Goal: Information Seeking & Learning: Learn about a topic

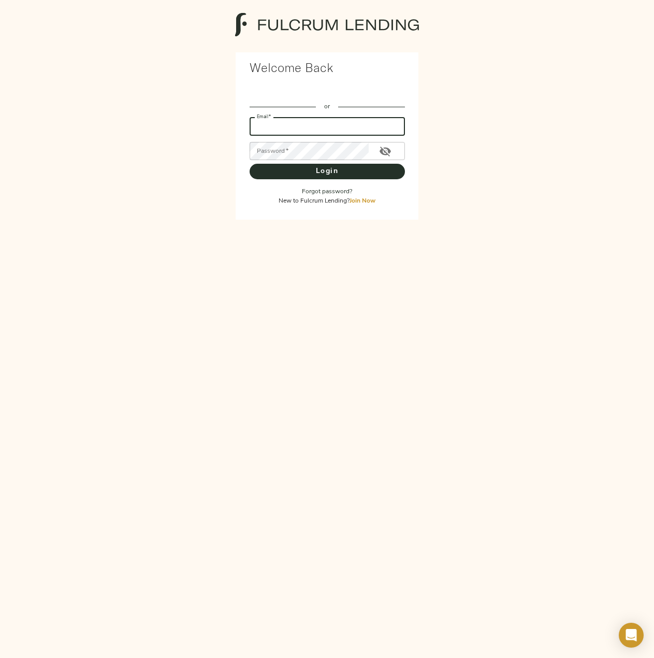
click at [318, 126] on input "Email   *" at bounding box center [327, 127] width 155 height 18
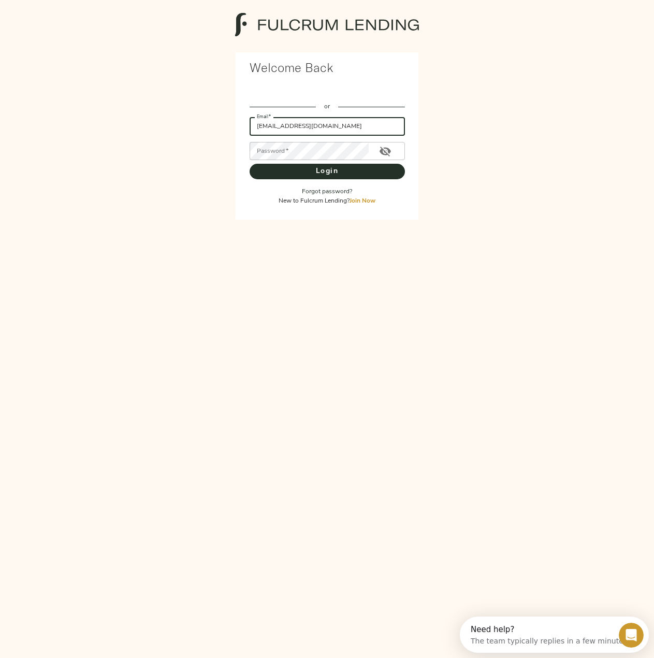
type input "ykwon@anterocp.com"
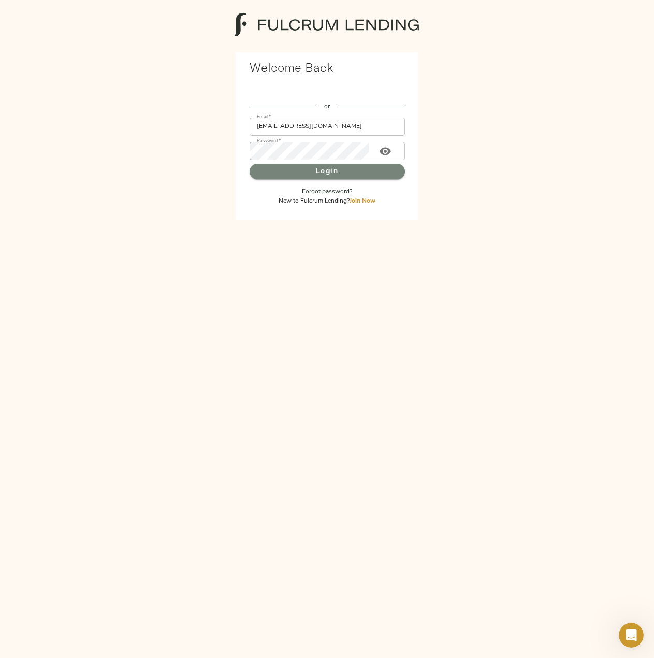
click at [331, 173] on span "Login" at bounding box center [327, 171] width 135 height 13
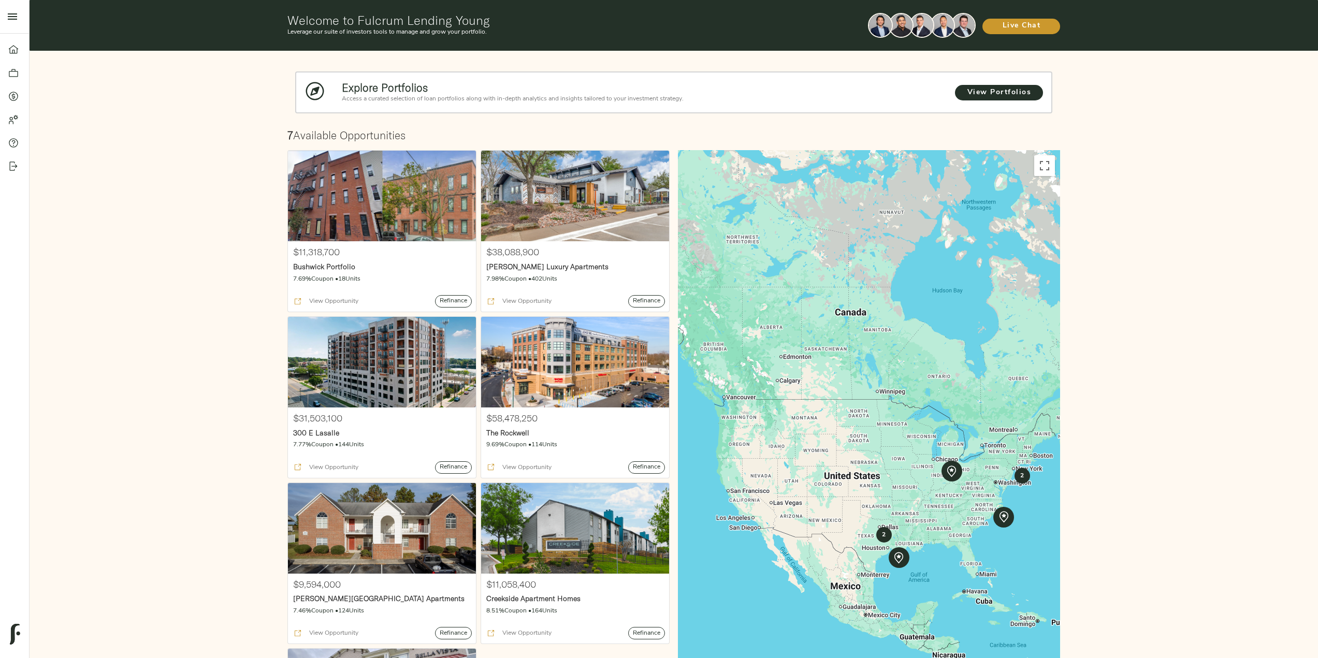
click at [653, 518] on div "Explore Portfolios Access a curated selection of loan portfolios along with in-…" at bounding box center [674, 434] width 1288 height 767
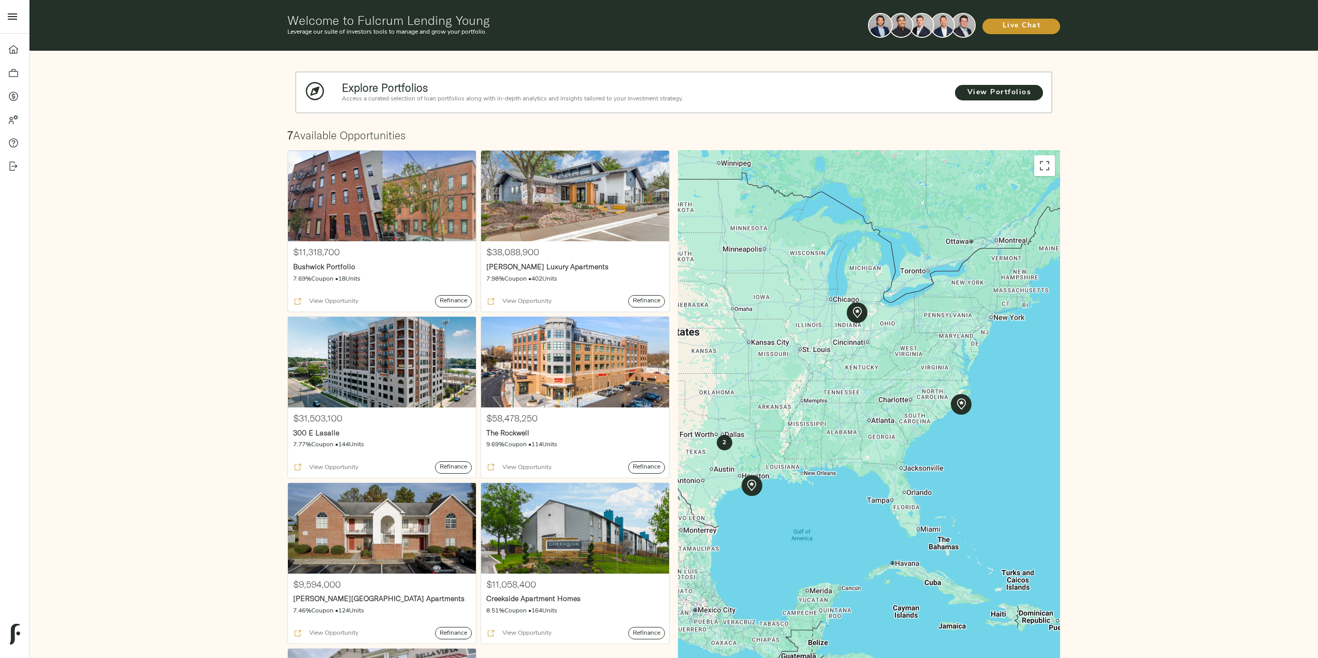
drag, startPoint x: 954, startPoint y: 482, endPoint x: 861, endPoint y: 369, distance: 146.0
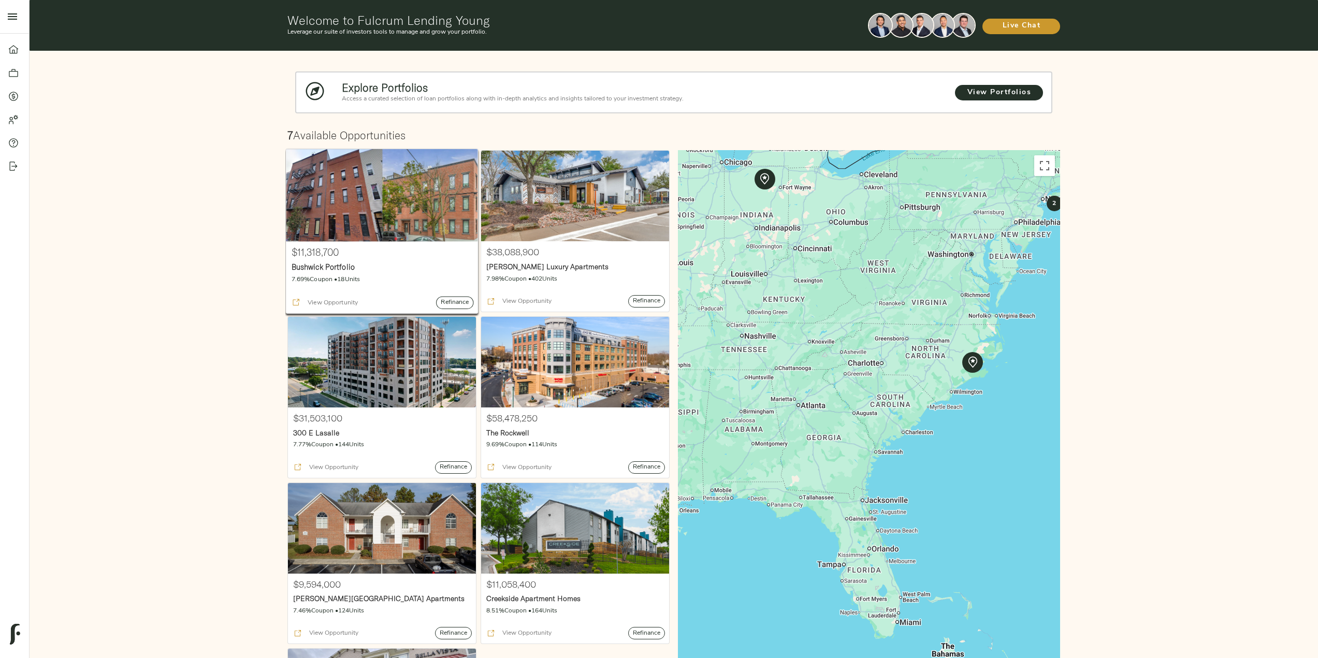
click at [360, 263] on p "Bushwick Portfolio" at bounding box center [381, 267] width 181 height 10
click at [14, 51] on icon at bounding box center [13, 50] width 10 height 10
click at [10, 74] on icon at bounding box center [13, 73] width 10 height 10
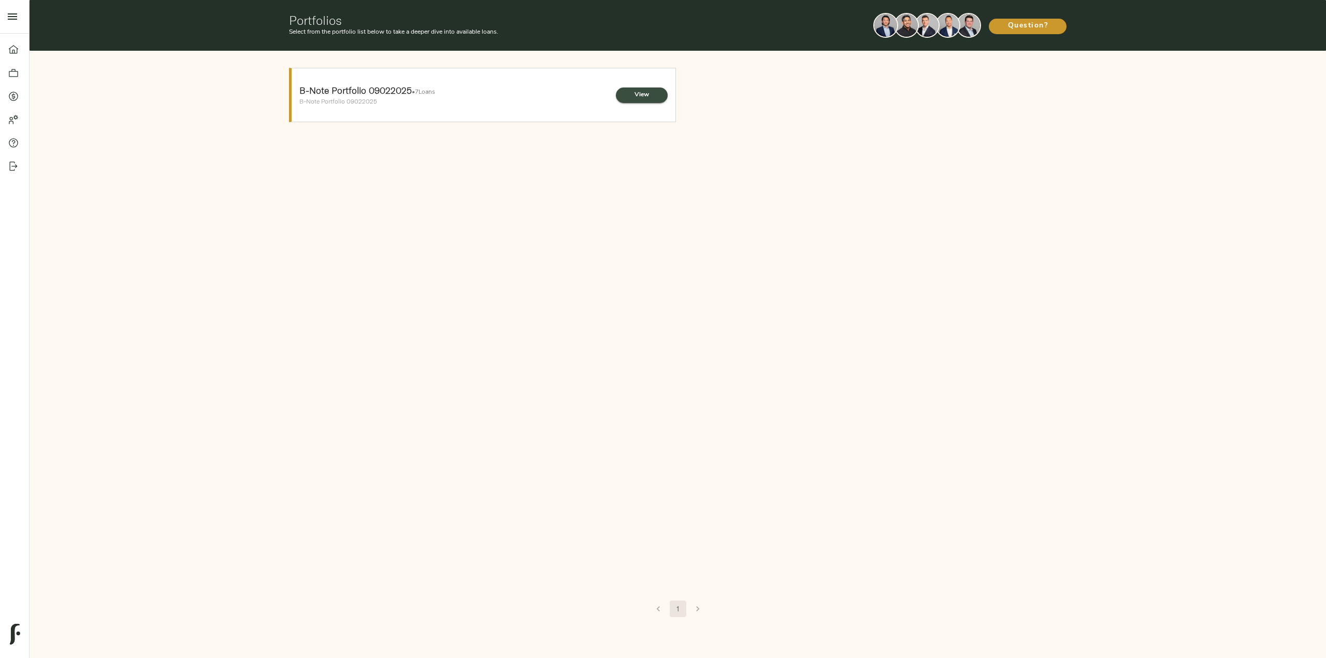
click at [635, 98] on span "View" at bounding box center [641, 95] width 31 height 11
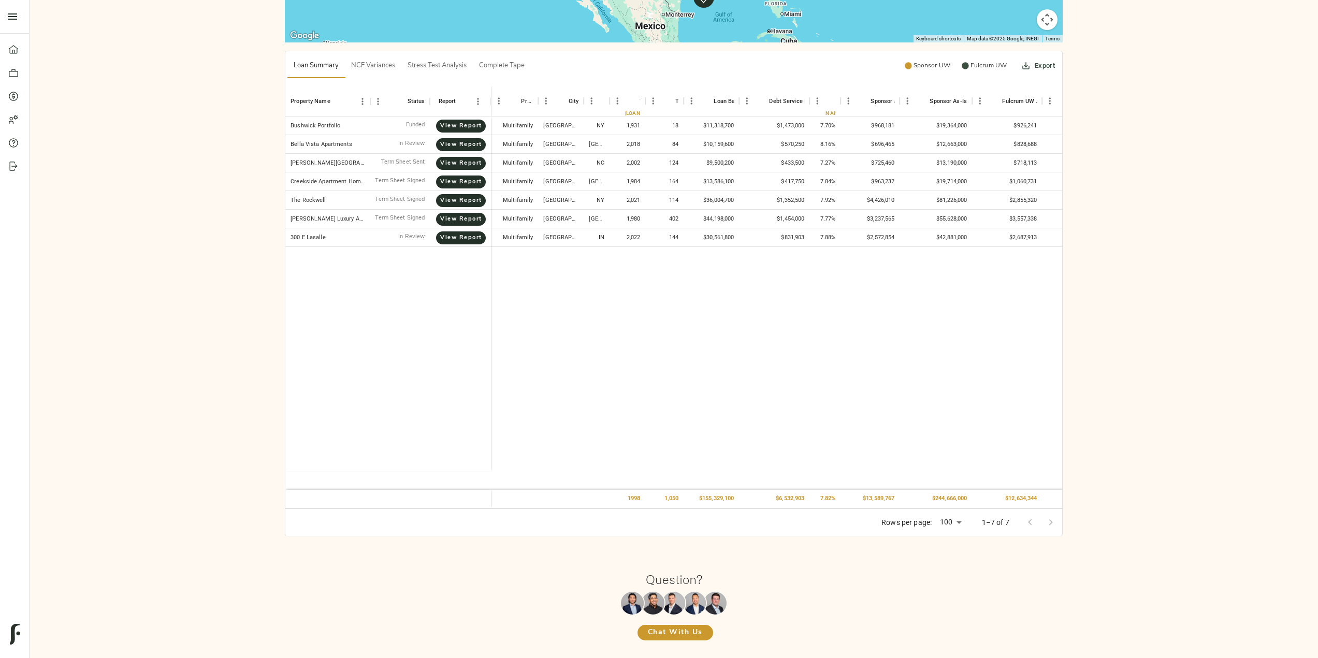
scroll to position [435, 0]
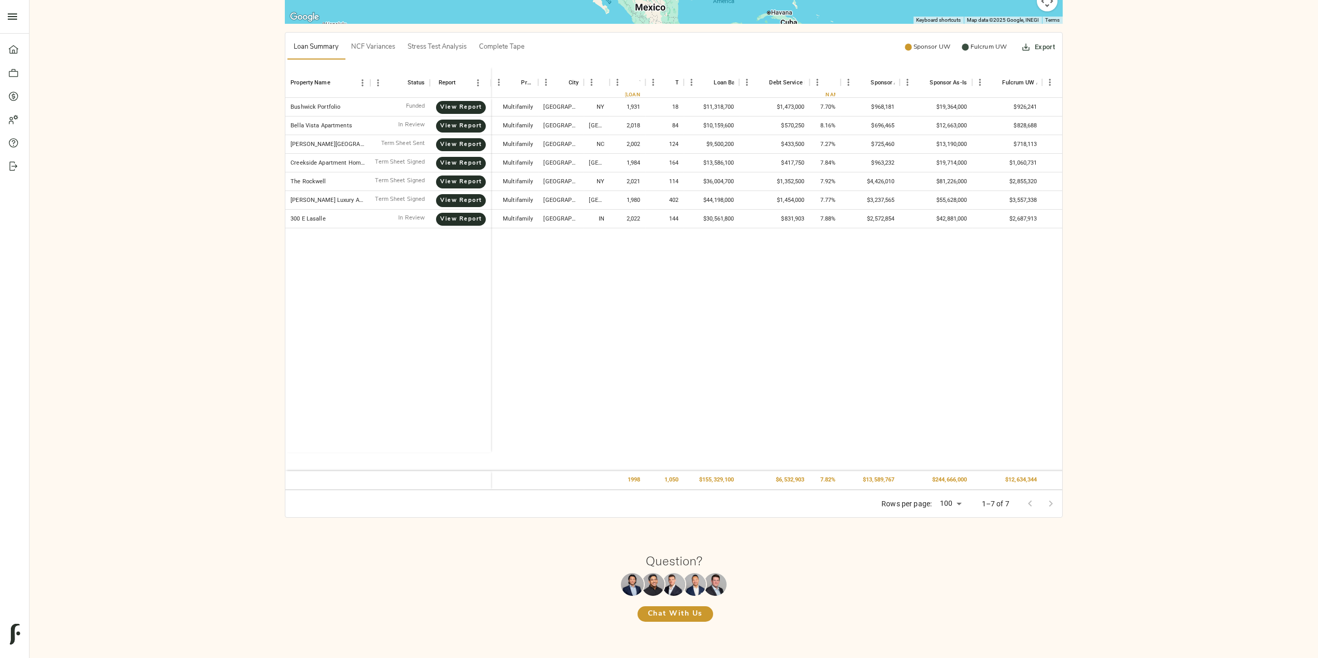
click at [653, 504] on div at bounding box center [1040, 503] width 41 height 21
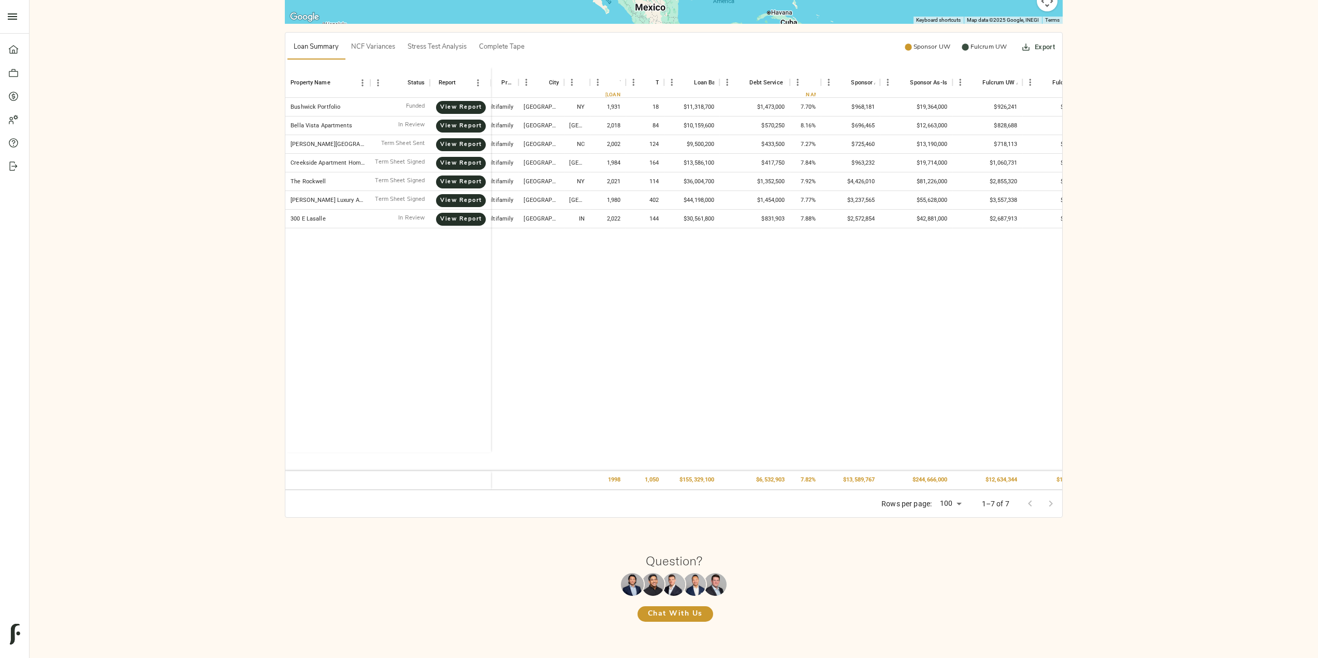
scroll to position [0, 0]
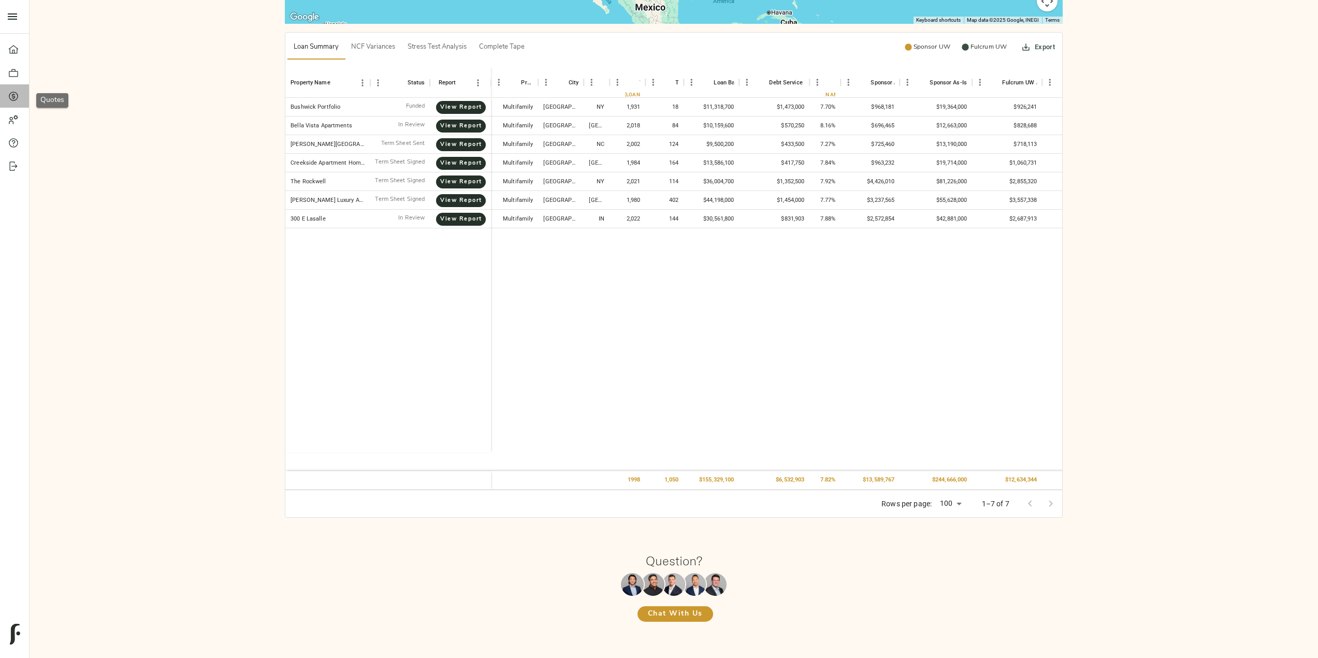
click at [12, 100] on icon at bounding box center [13, 96] width 10 height 10
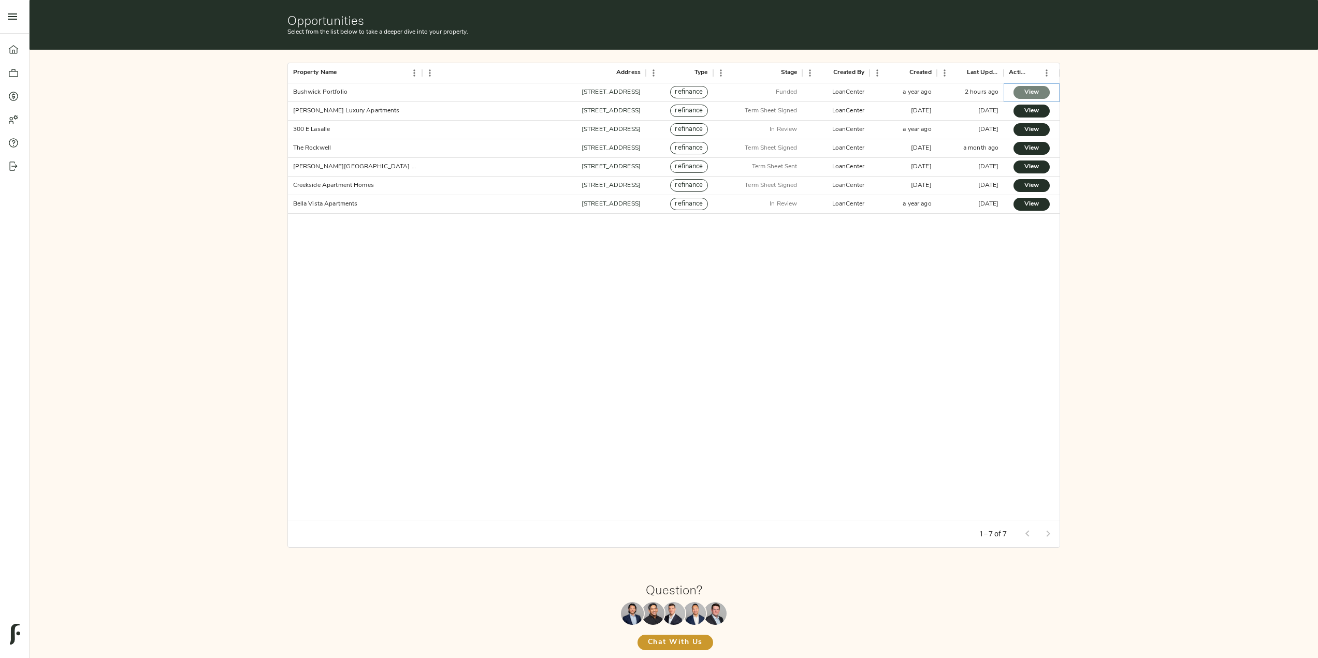
click at [653, 92] on span "View" at bounding box center [1032, 92] width 16 height 11
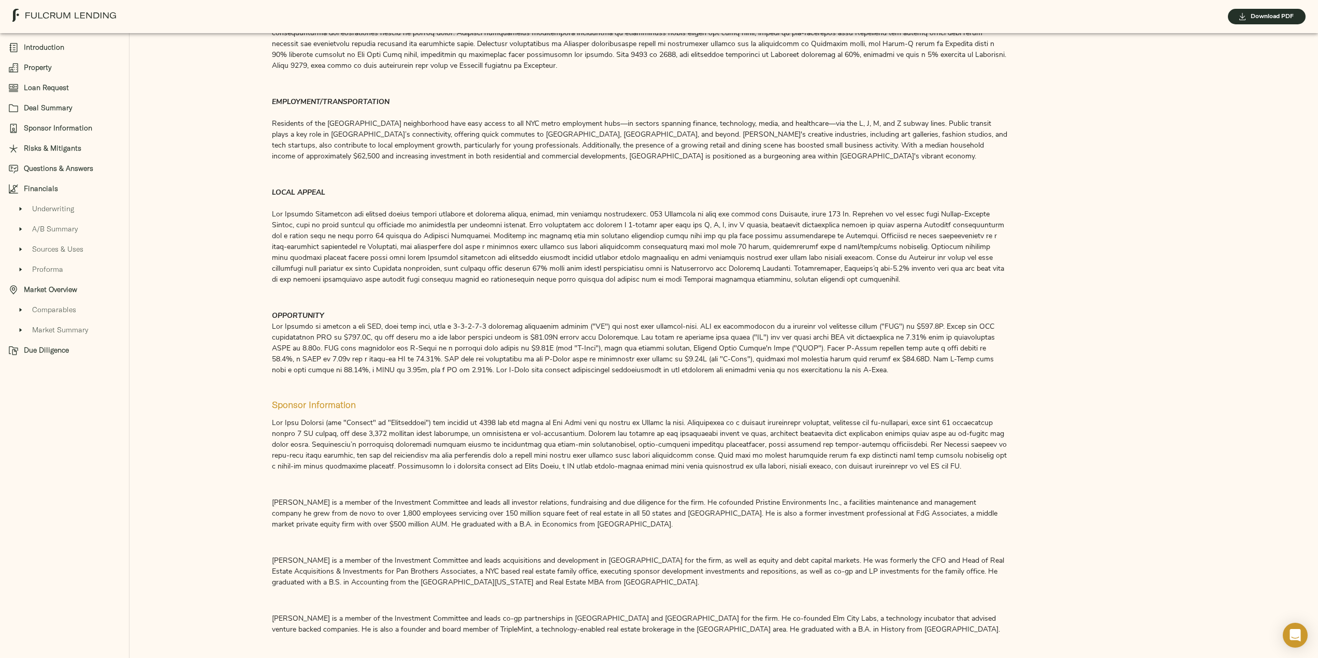
scroll to position [1450, 0]
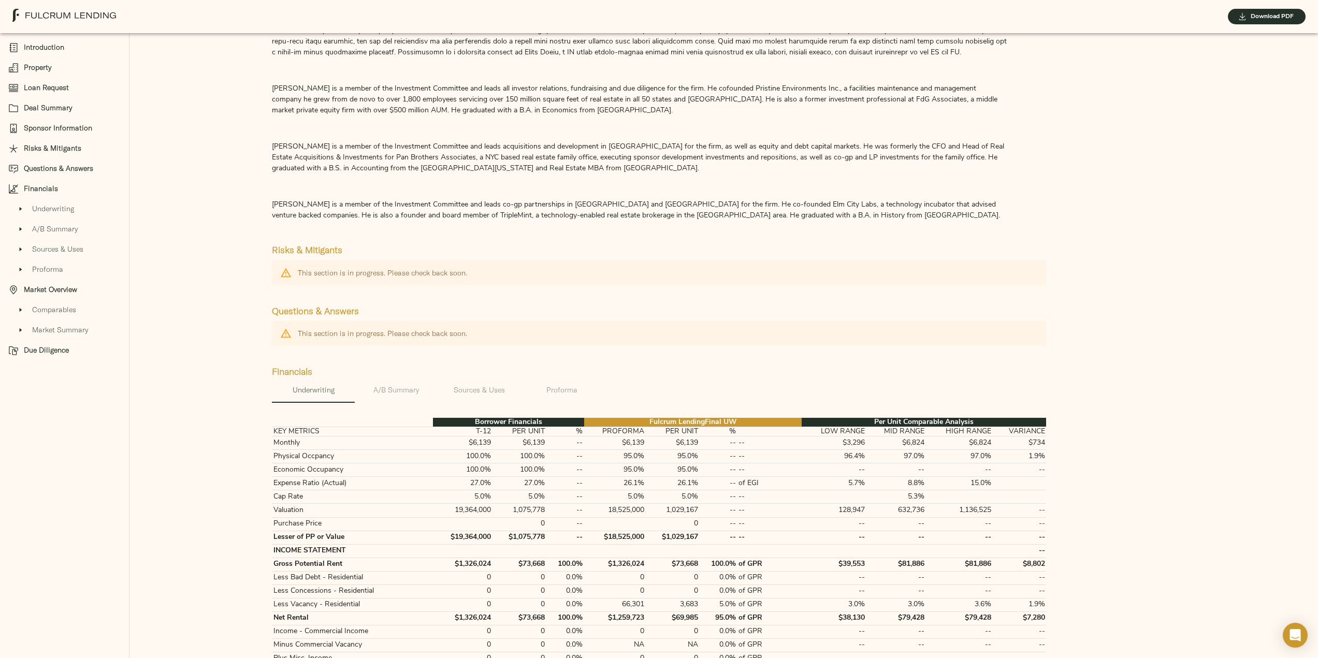
click at [58, 208] on span "Underwriting" at bounding box center [76, 208] width 89 height 11
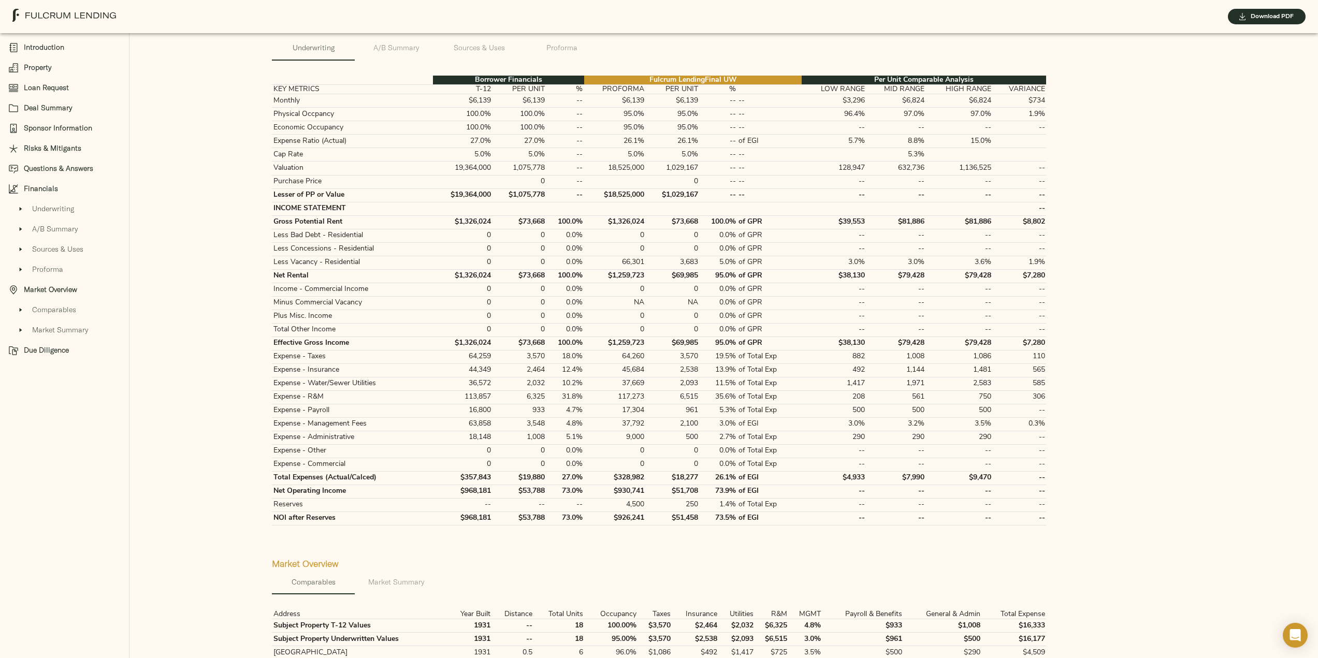
scroll to position [1796, 0]
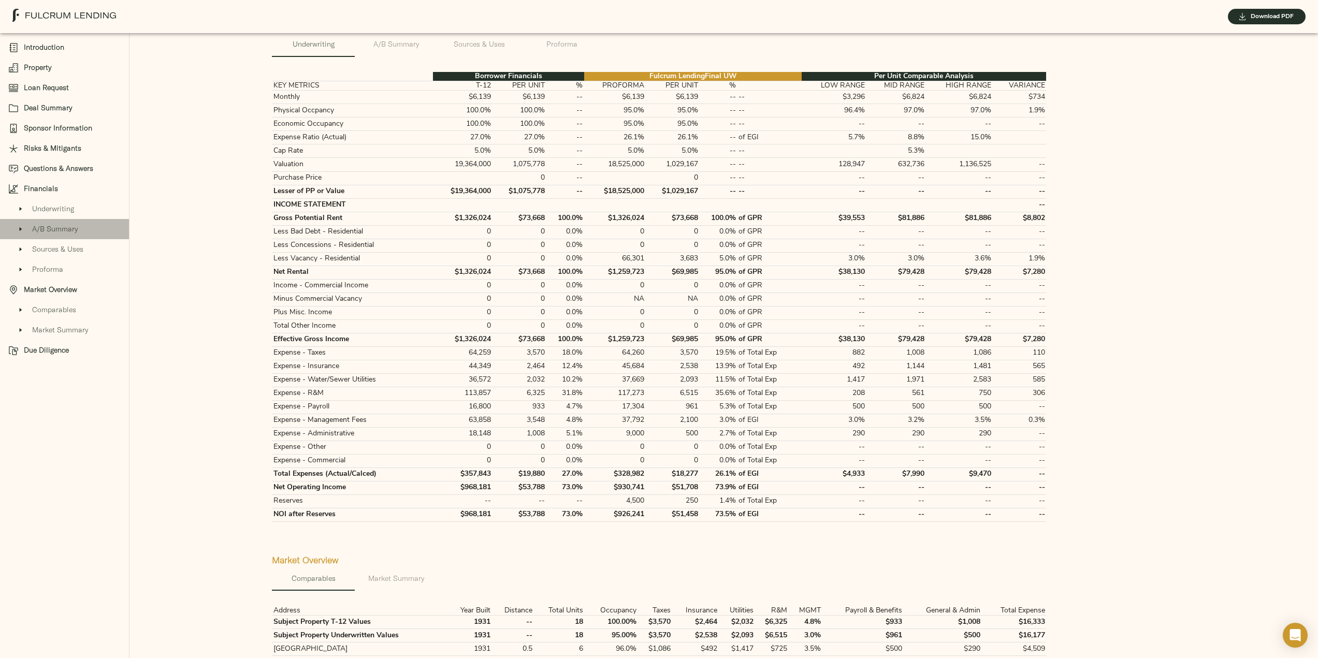
click at [58, 227] on span "A/B Summary" at bounding box center [76, 229] width 89 height 11
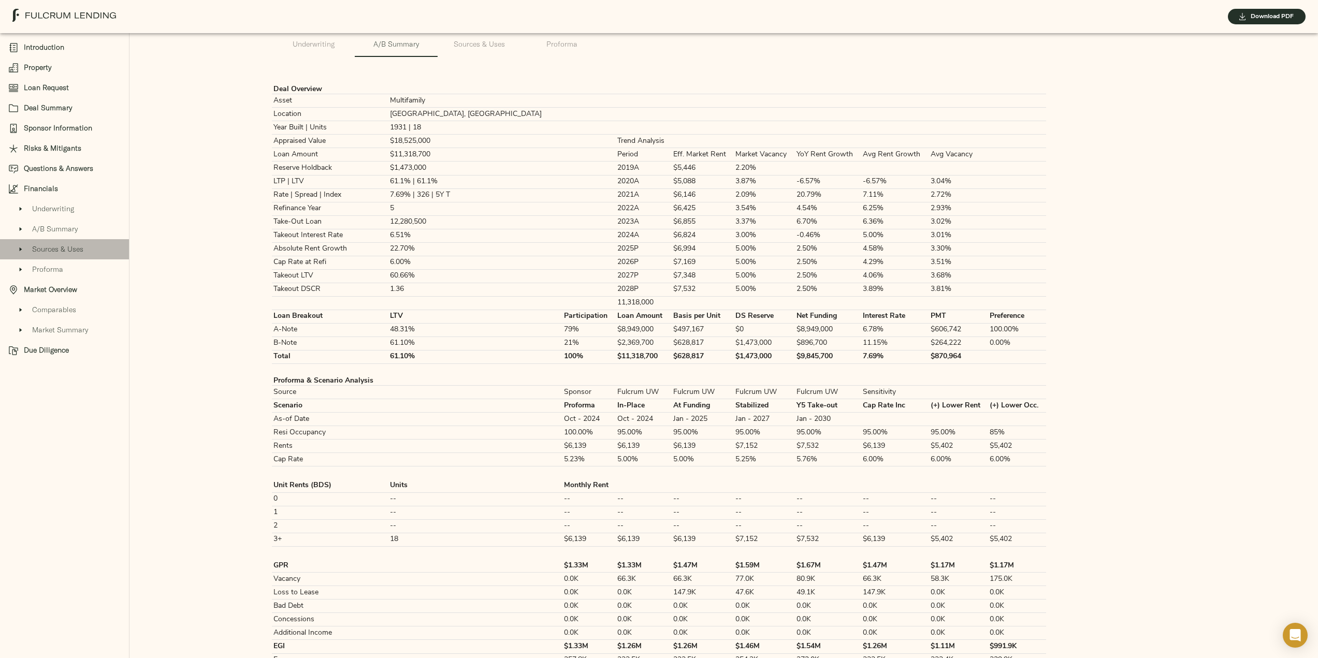
click at [69, 251] on span "Sources & Uses" at bounding box center [76, 249] width 89 height 11
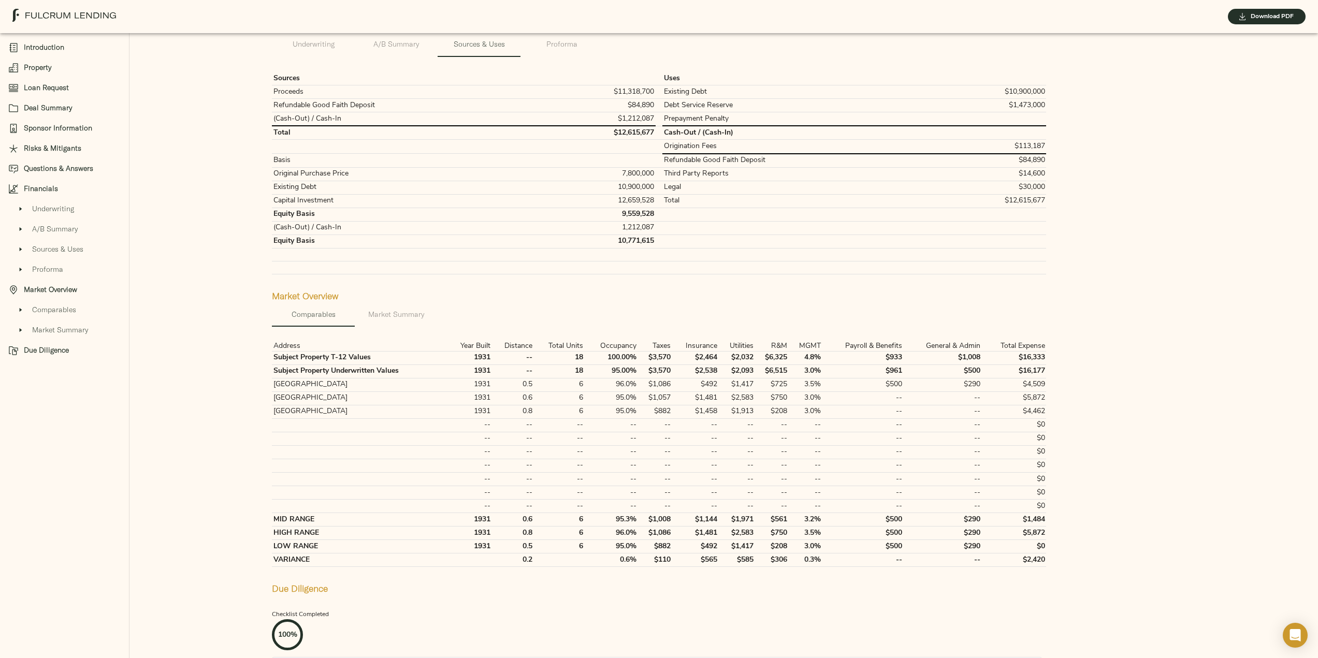
click at [50, 269] on span "Proforma" at bounding box center [76, 269] width 89 height 11
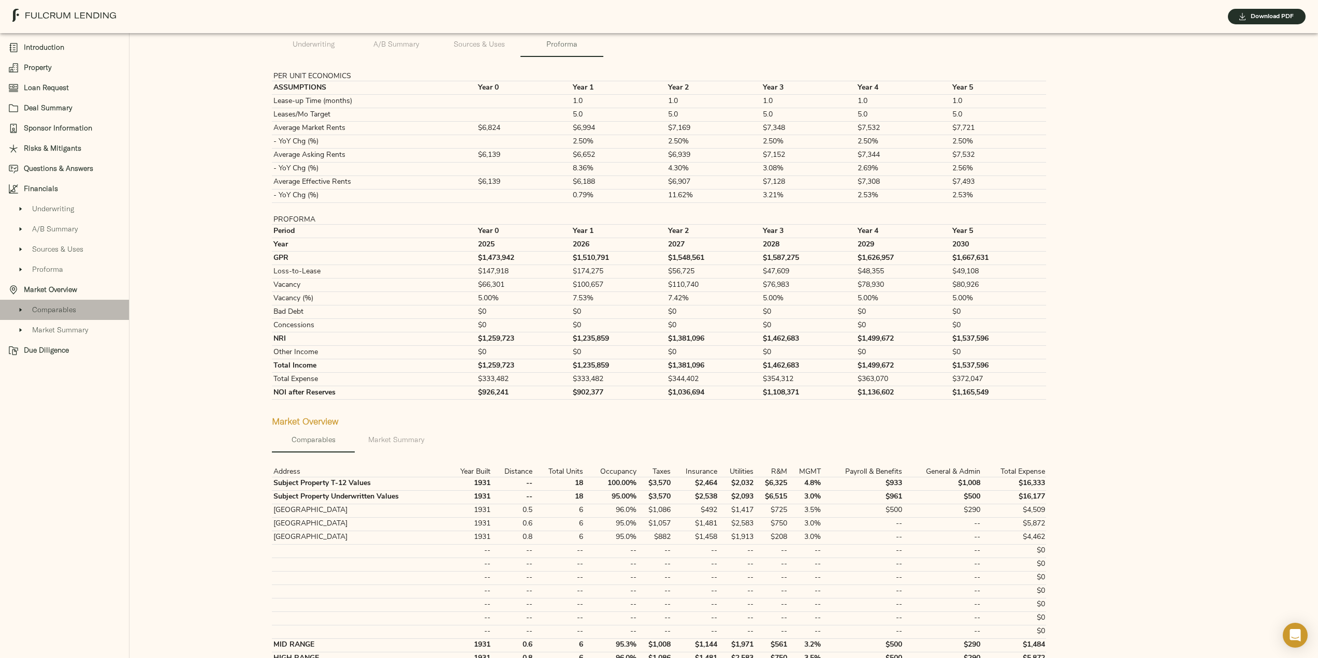
click at [56, 309] on span "Comparables" at bounding box center [76, 309] width 89 height 11
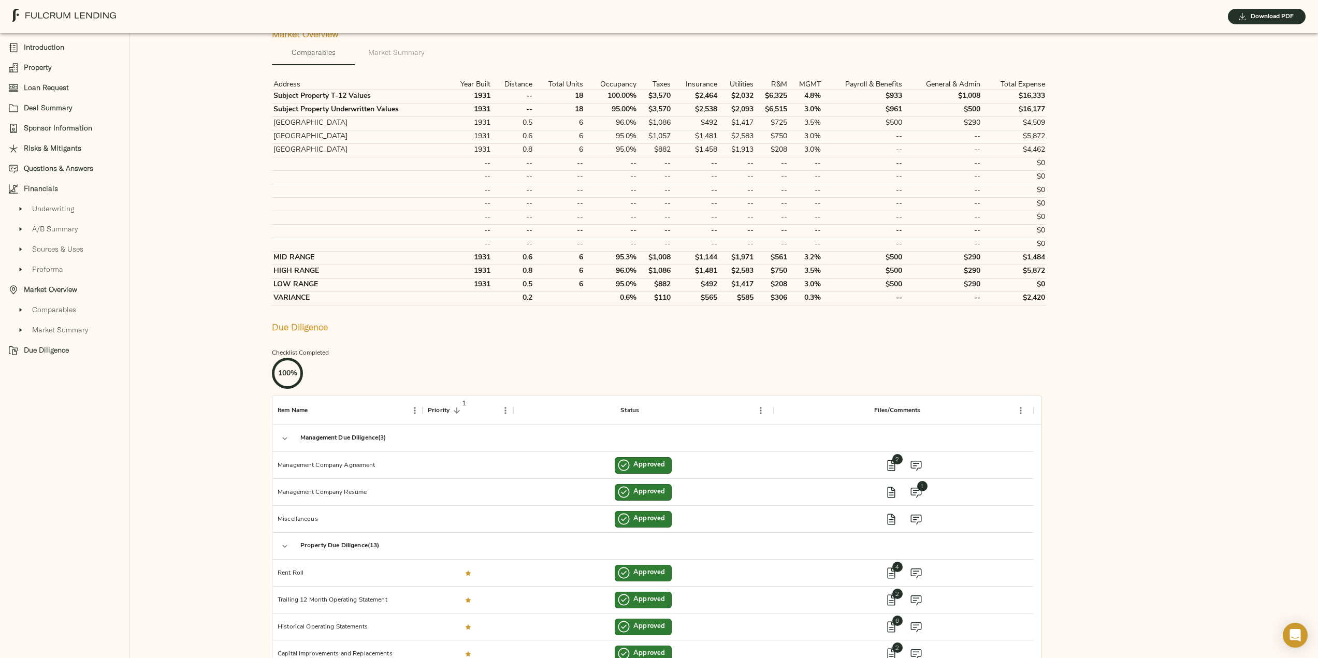
scroll to position [2191, 0]
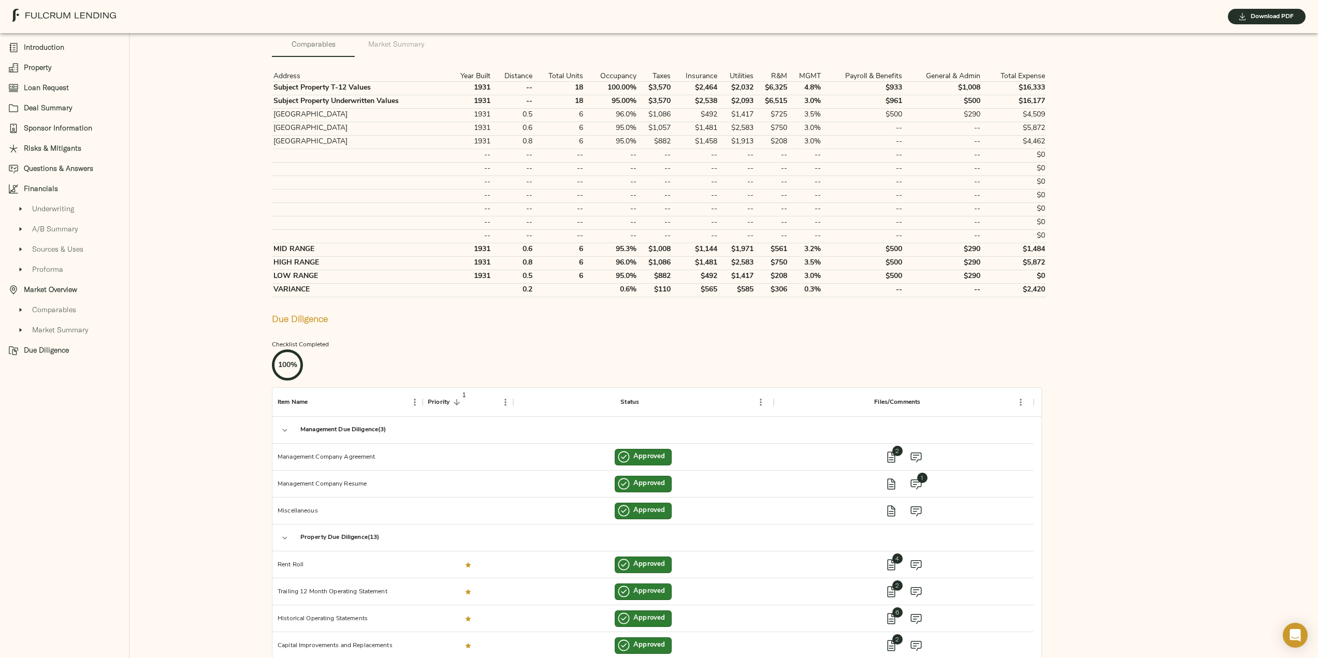
click at [50, 48] on span "Introduction" at bounding box center [72, 47] width 97 height 11
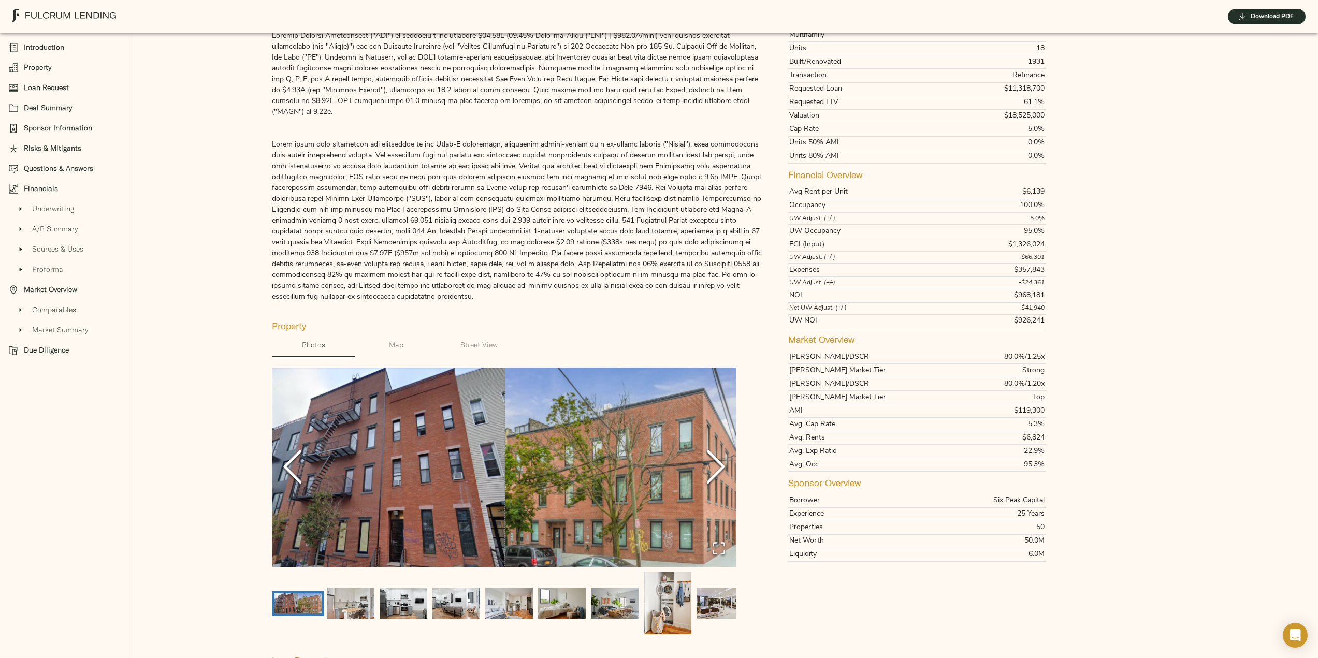
click at [38, 66] on span "Property" at bounding box center [72, 67] width 97 height 11
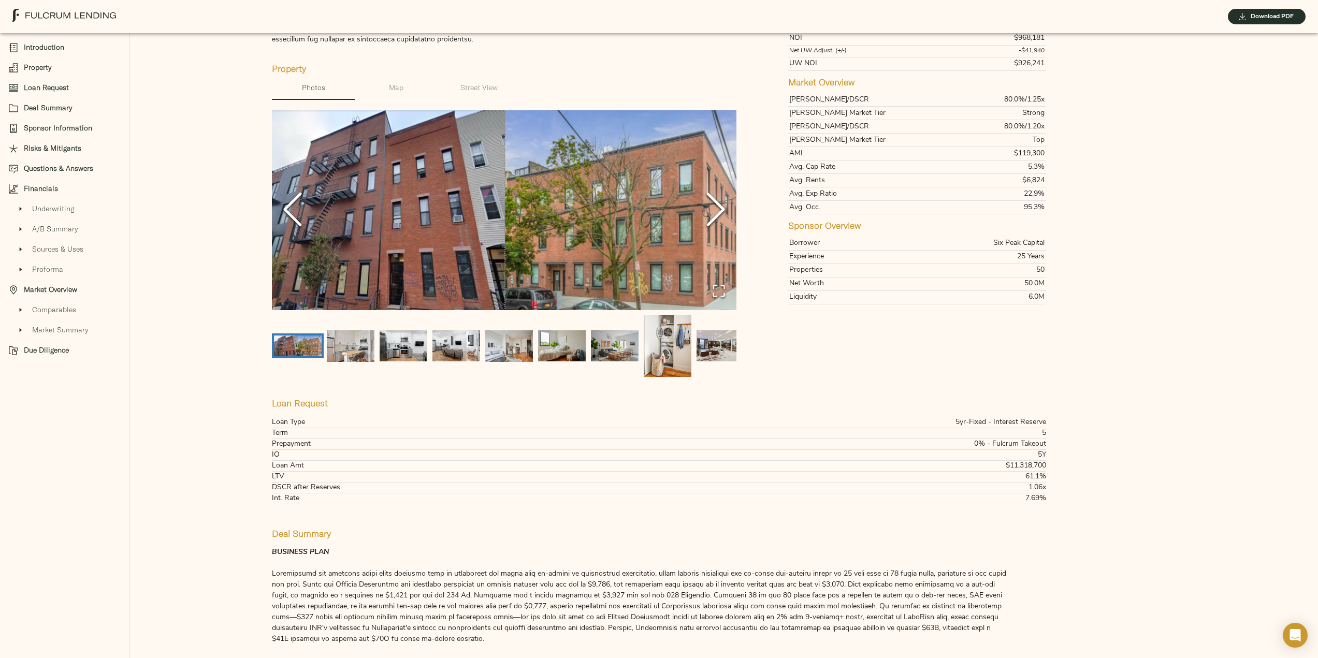
scroll to position [382, 0]
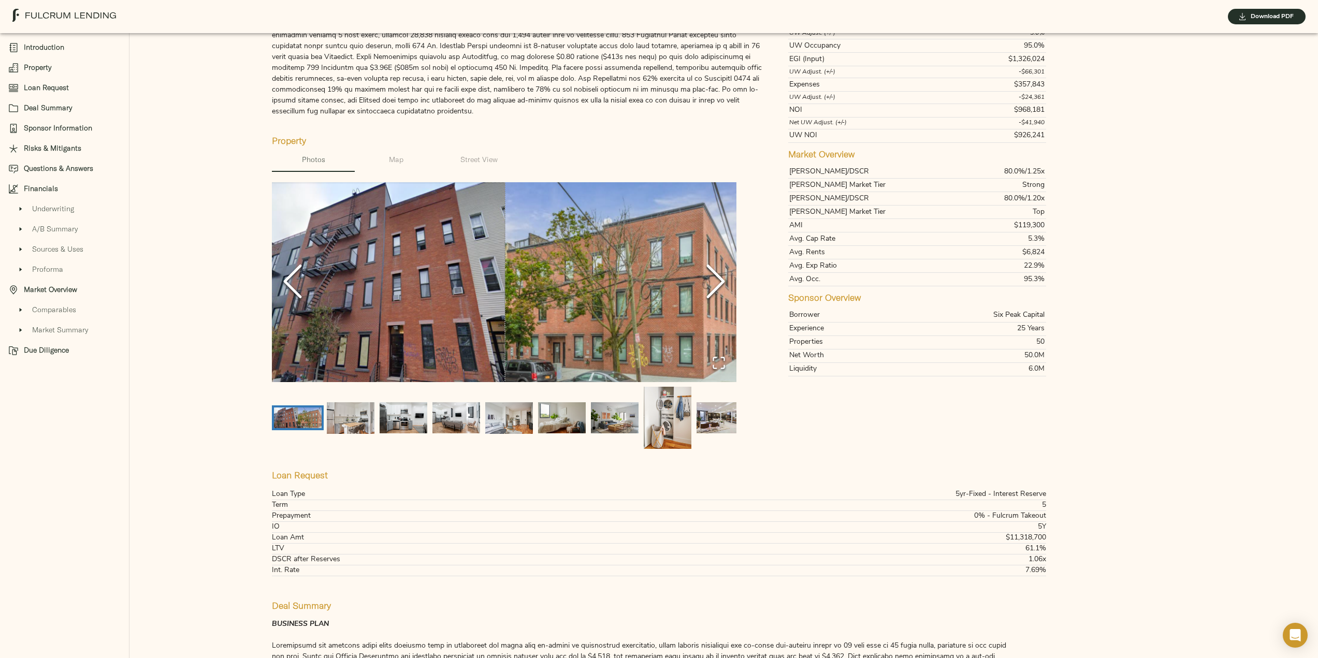
scroll to position [311, 0]
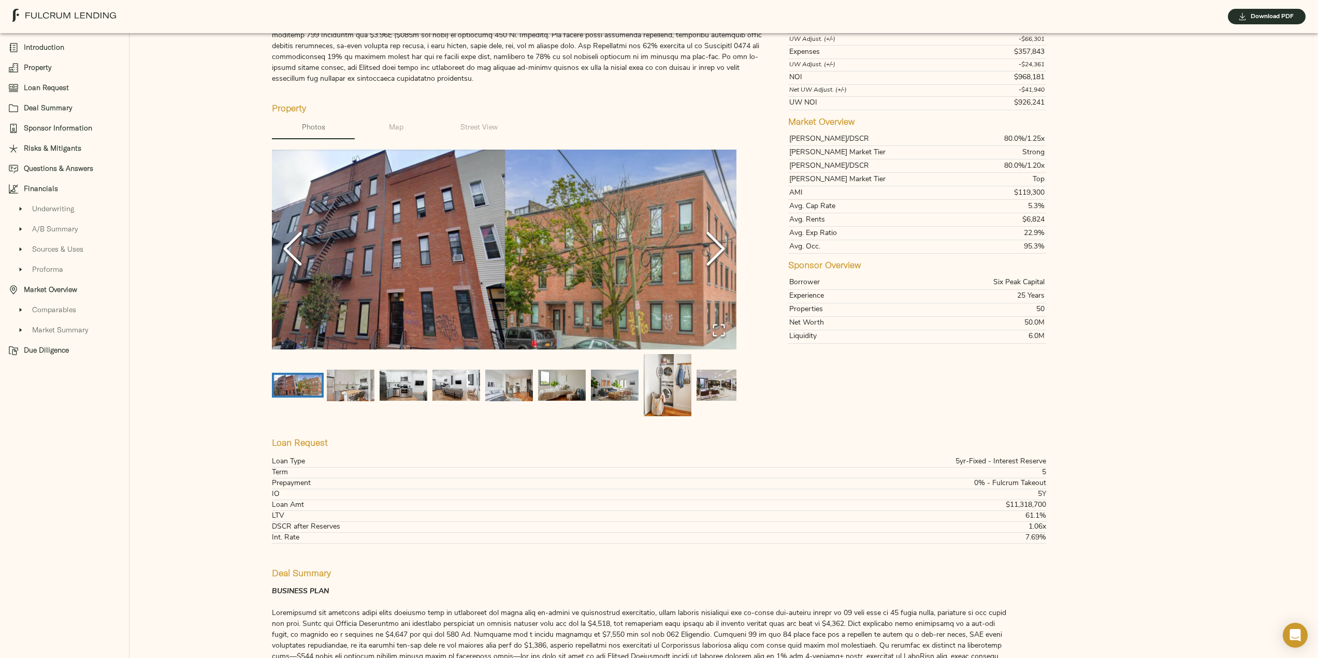
click at [720, 254] on icon "Next Slide" at bounding box center [715, 248] width 31 height 62
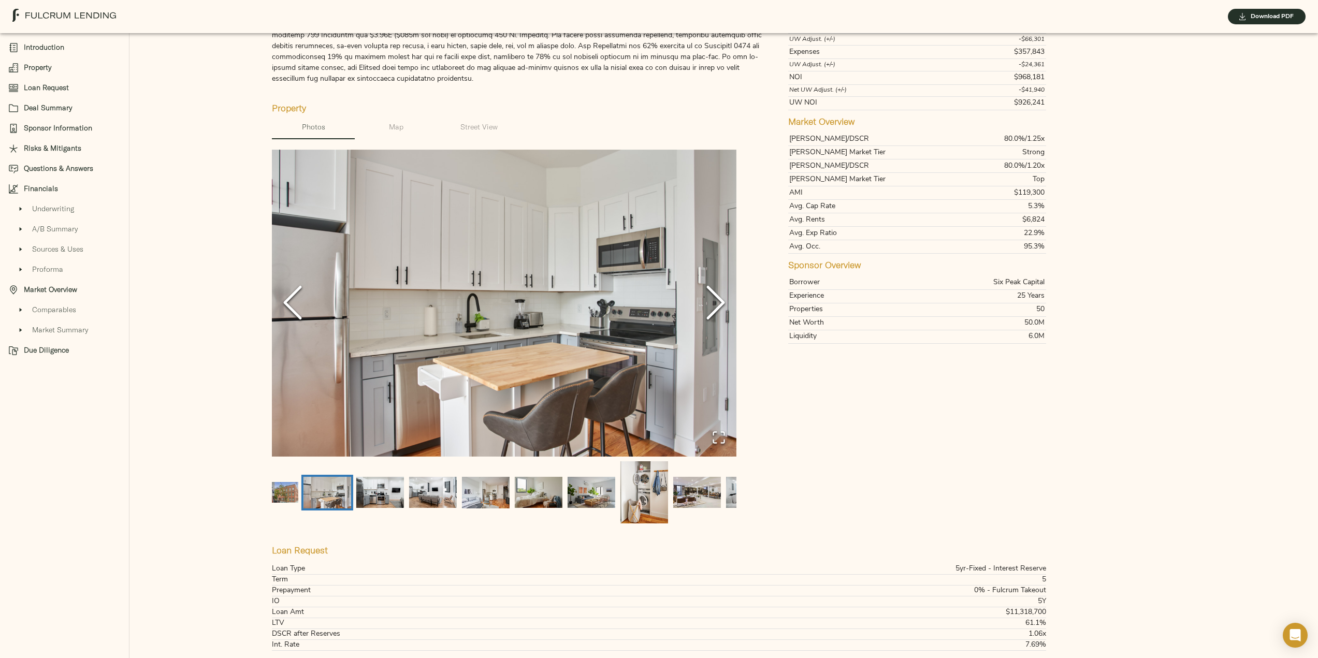
click at [720, 254] on img "Go to Slide 2" at bounding box center [504, 304] width 464 height 308
click at [720, 307] on icon "Next Slide" at bounding box center [715, 302] width 31 height 62
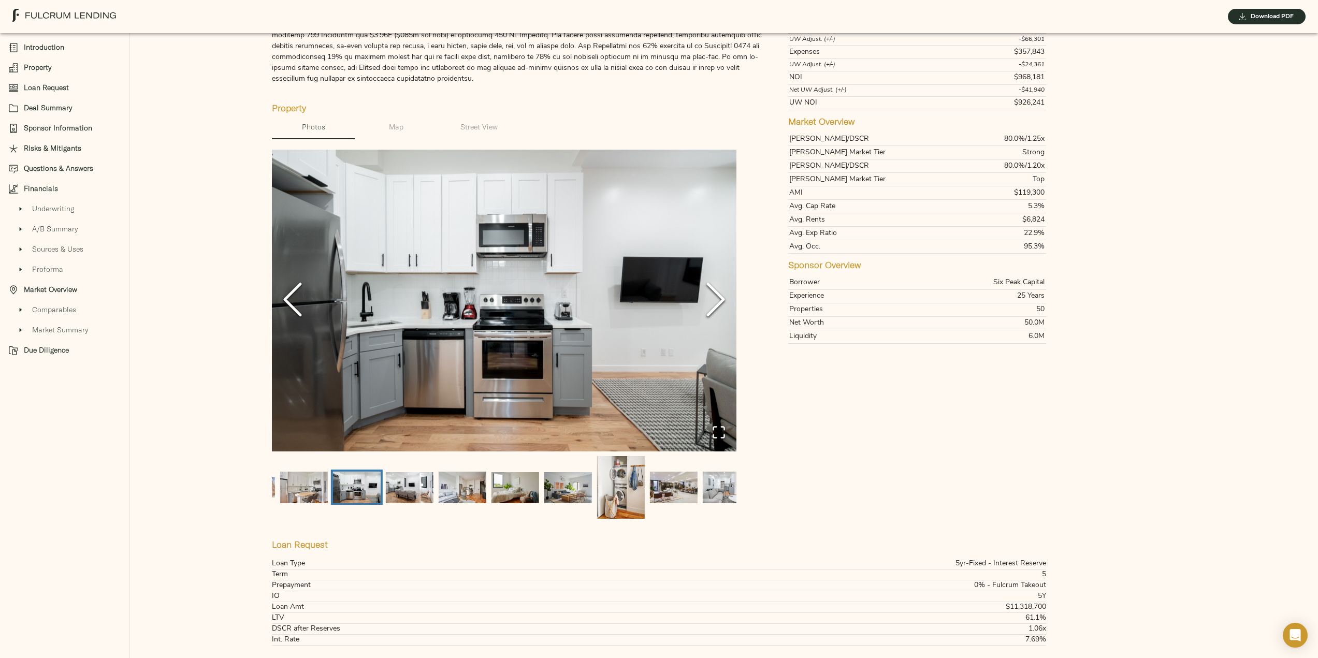
click at [720, 306] on polyline "Next Slide" at bounding box center [716, 299] width 16 height 31
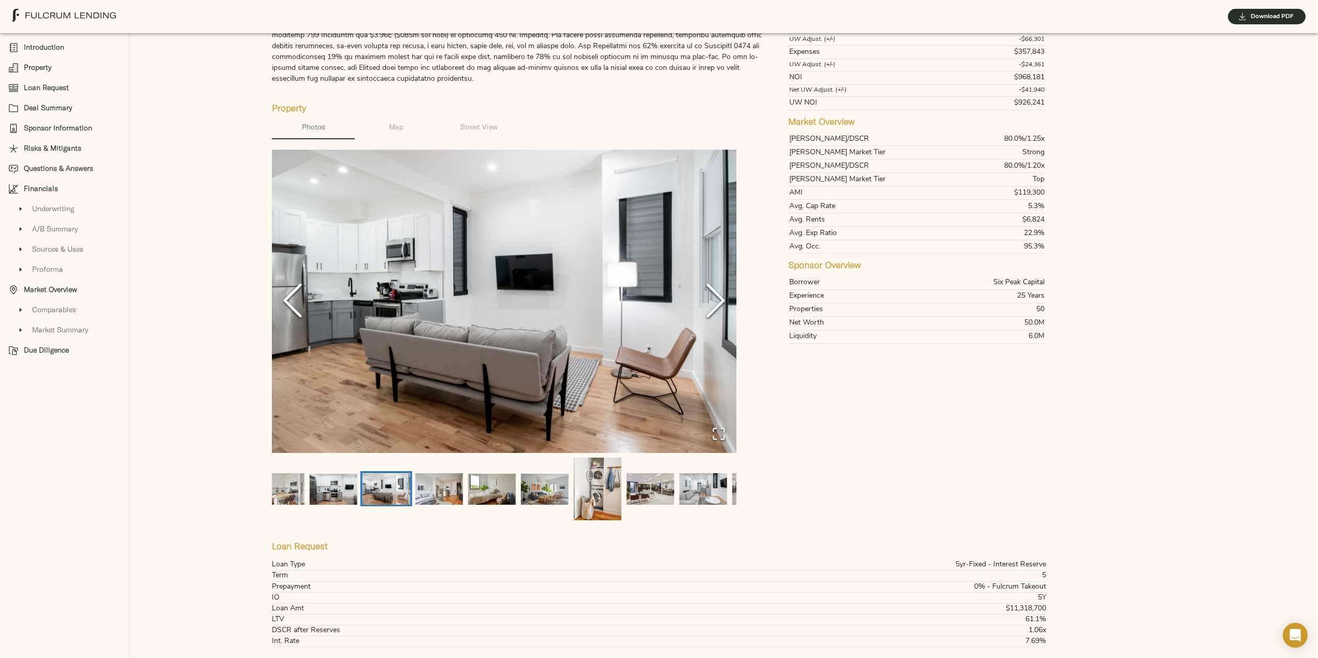
click at [720, 306] on polyline "Next Slide" at bounding box center [716, 300] width 16 height 31
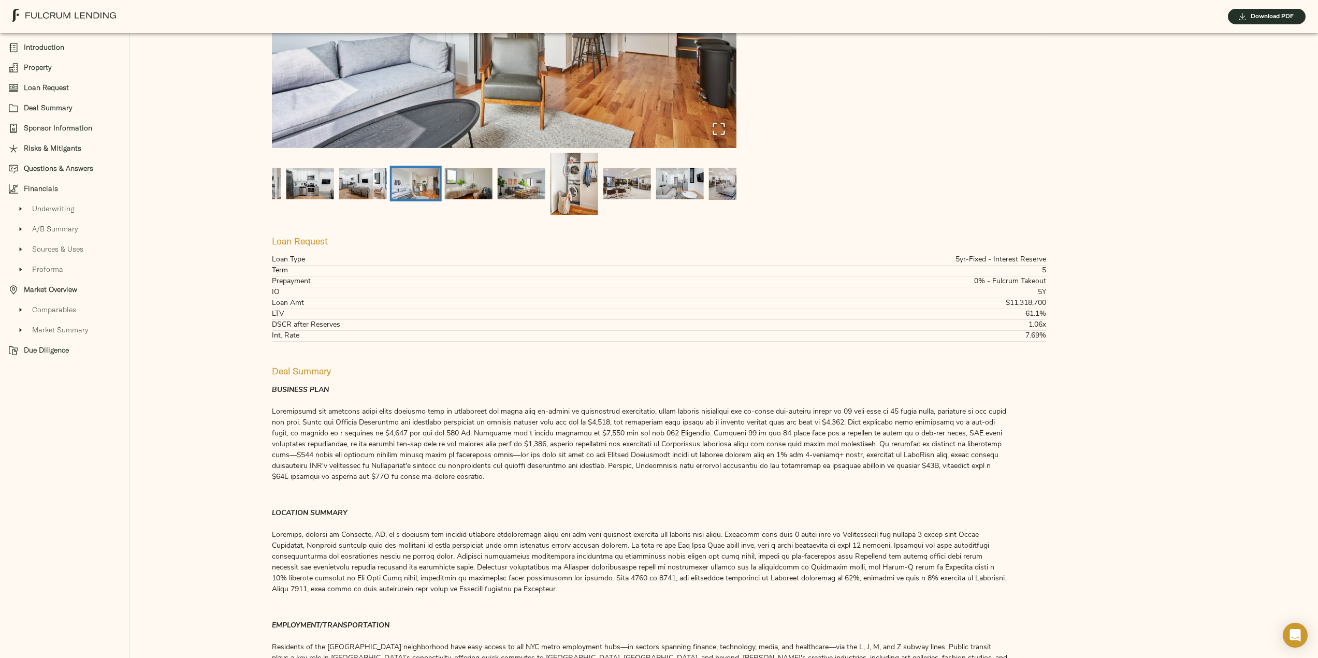
scroll to position [621, 0]
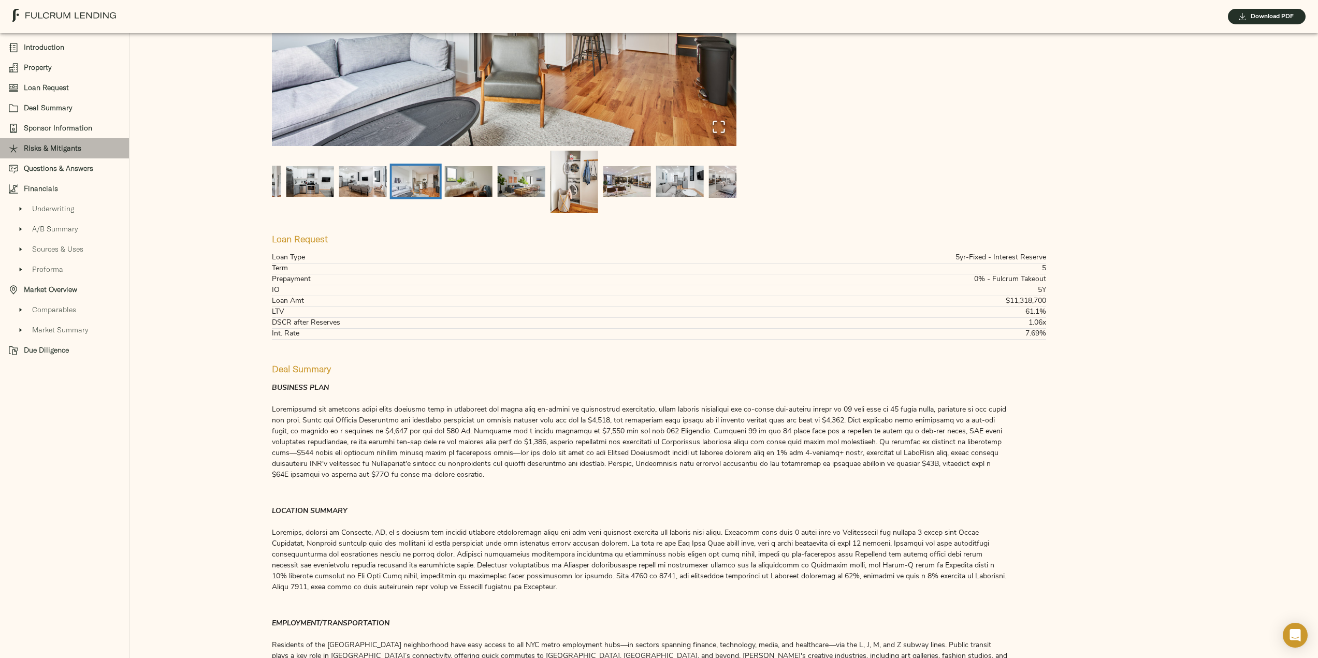
click at [49, 145] on span "Risks & Mitigants" at bounding box center [72, 148] width 97 height 11
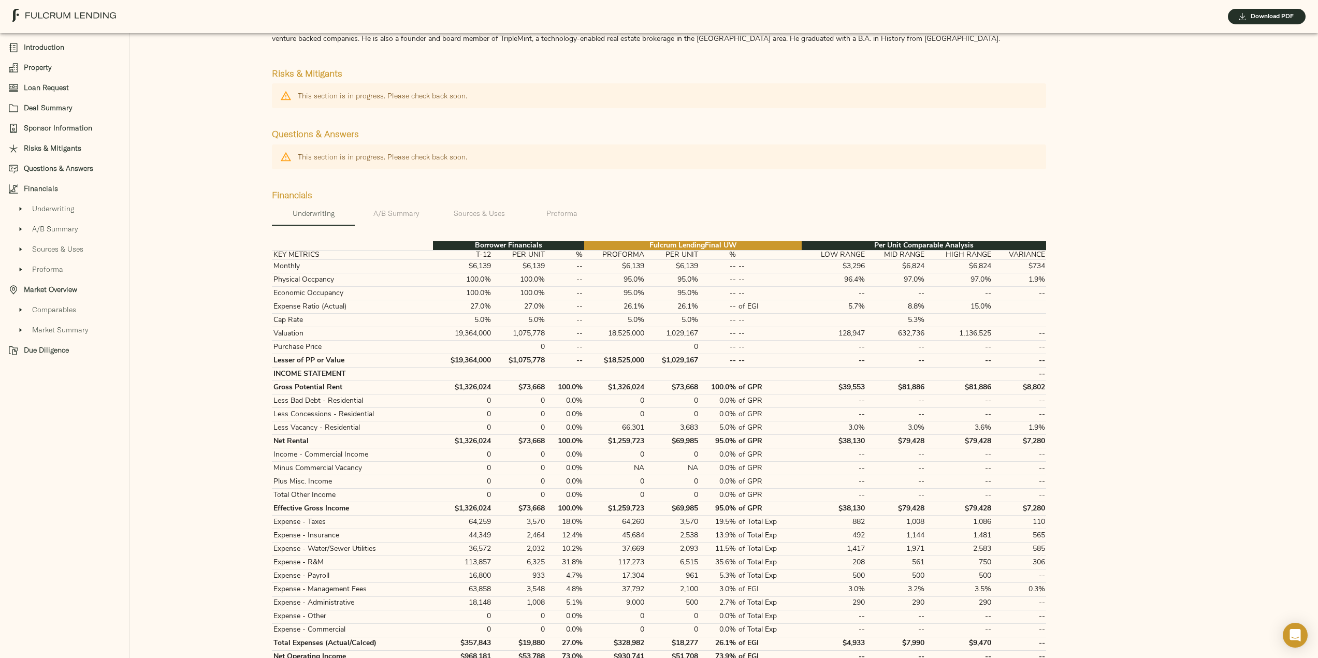
scroll to position [1781, 0]
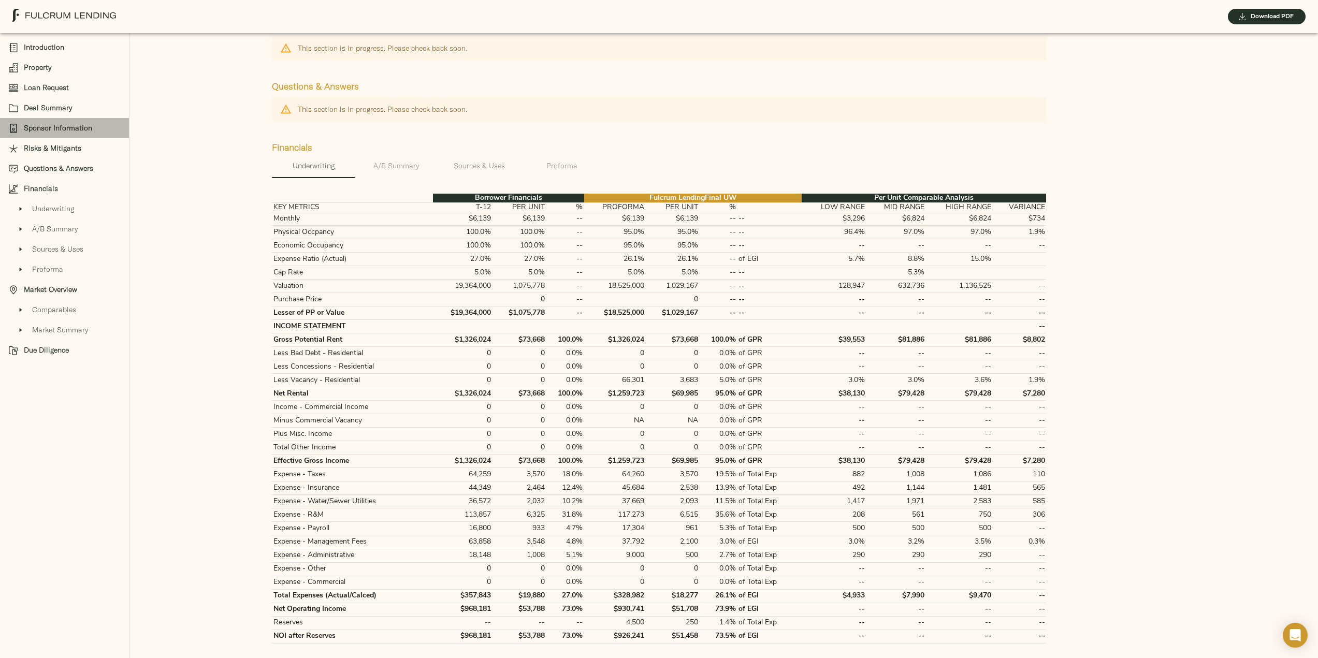
click at [48, 131] on span "Sponsor Information" at bounding box center [72, 128] width 97 height 11
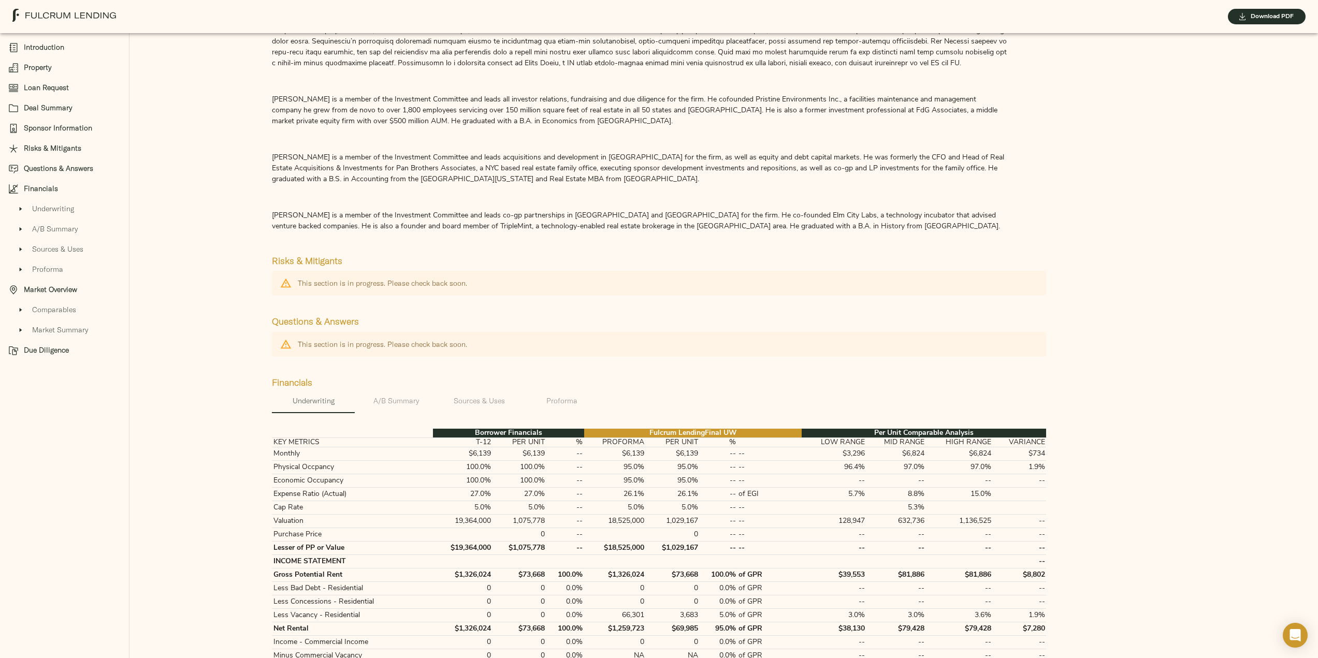
scroll to position [1522, 0]
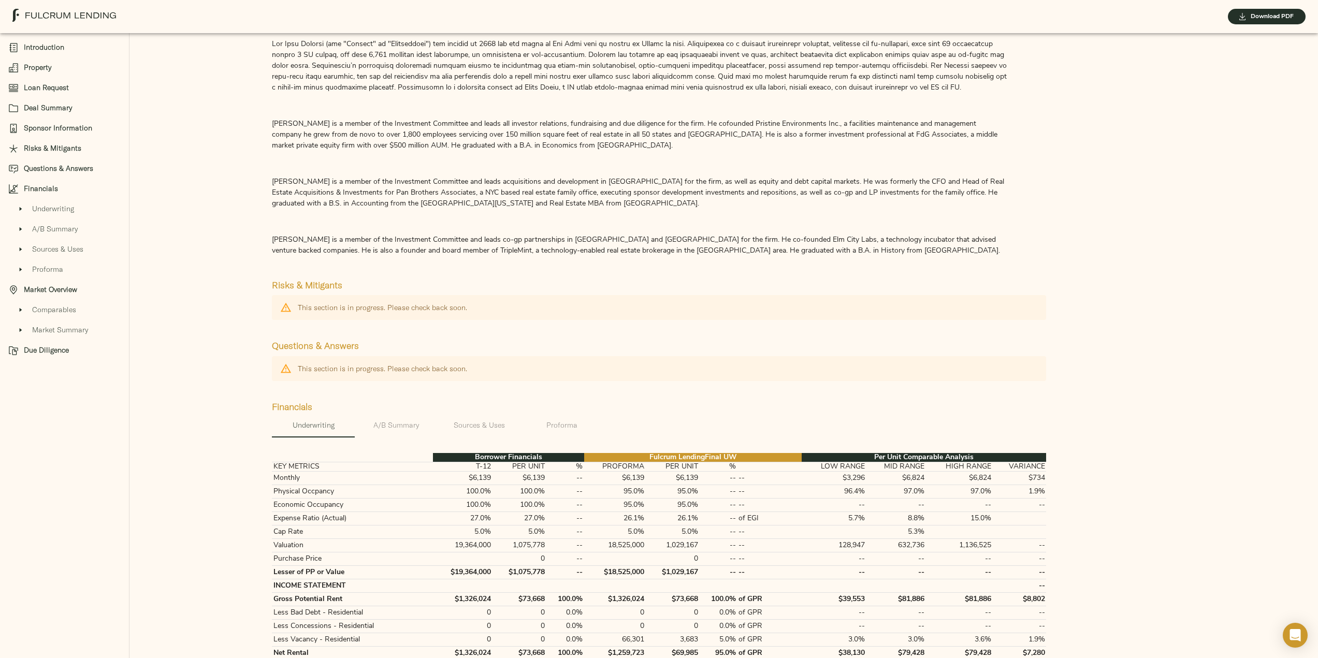
click at [51, 168] on span "Questions & Answers" at bounding box center [72, 168] width 97 height 11
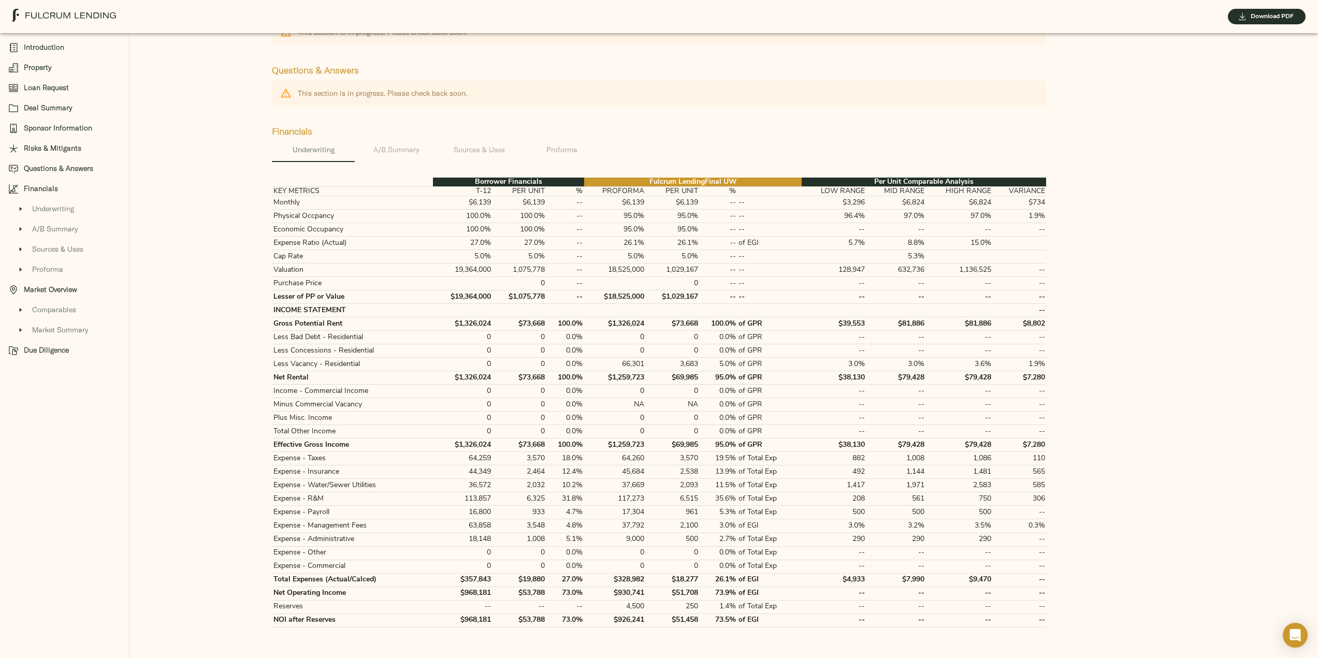
scroll to position [1842, 0]
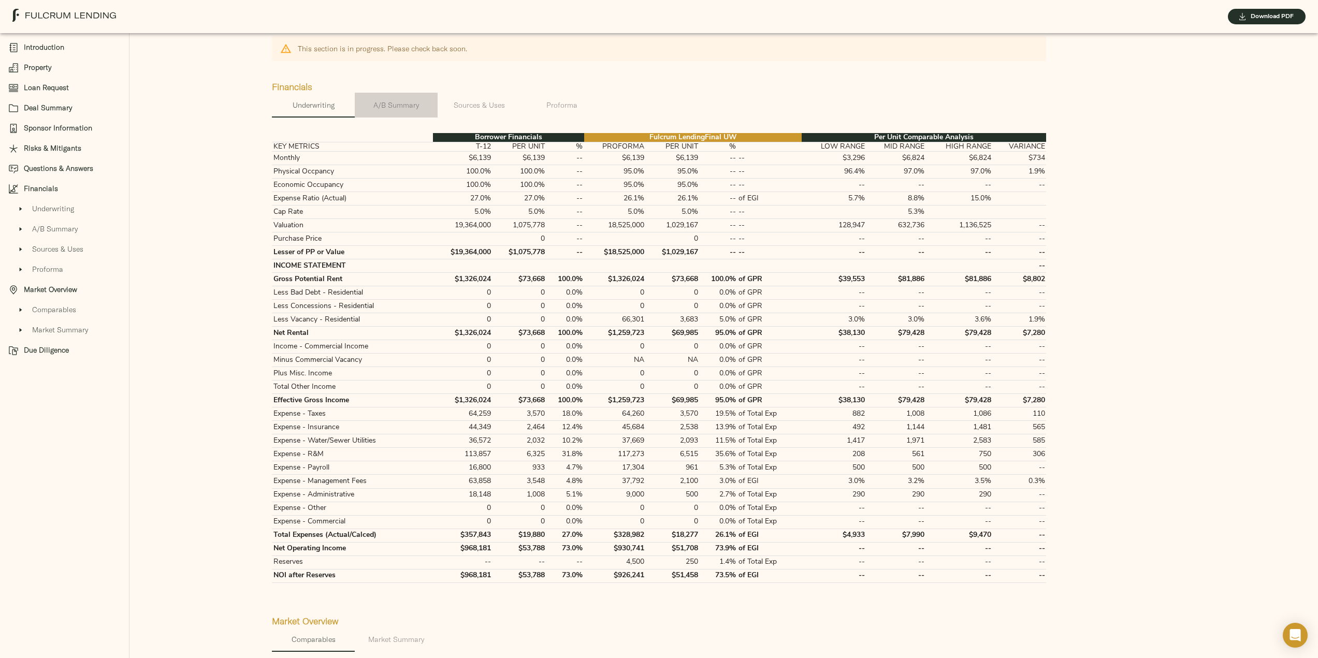
click at [394, 112] on span "A/B Summary" at bounding box center [396, 105] width 70 height 13
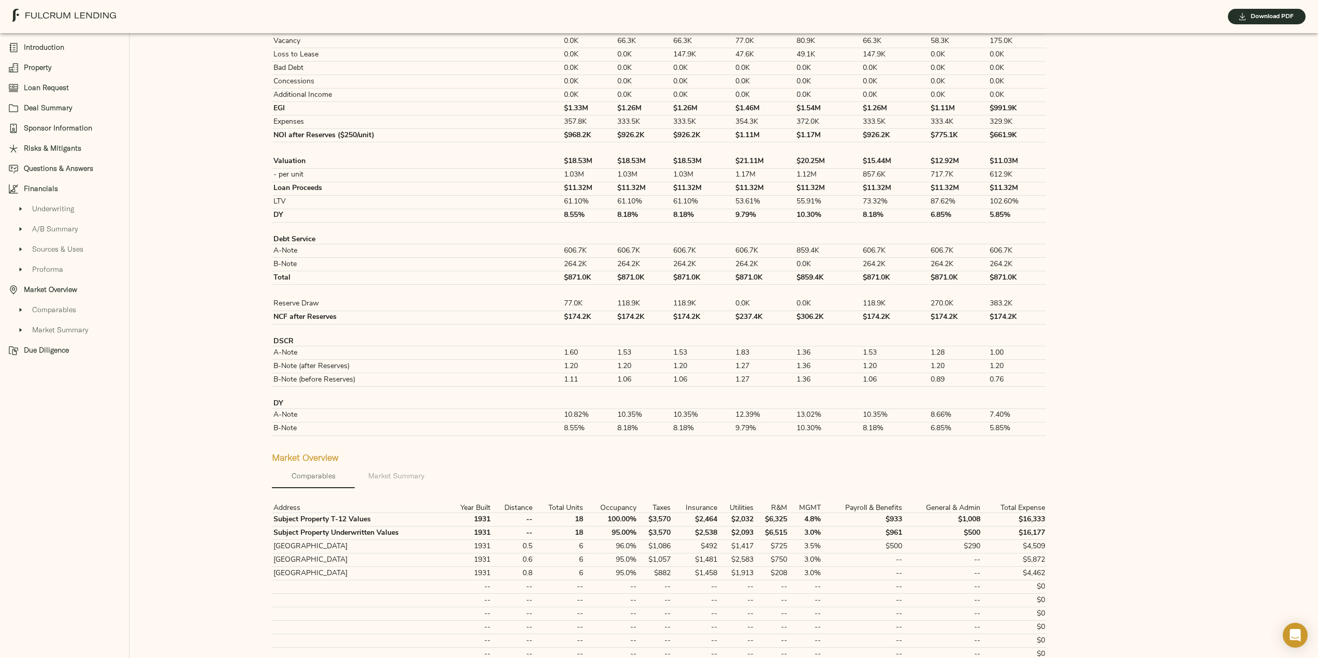
scroll to position [2463, 0]
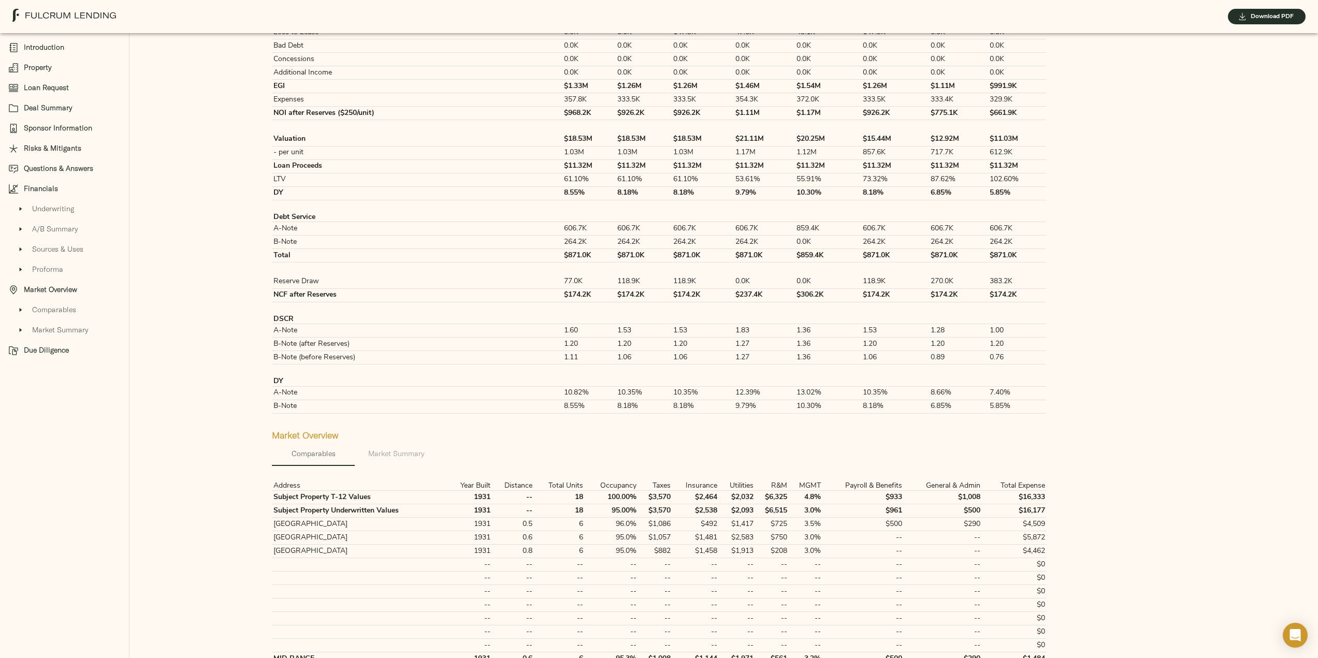
click at [71, 312] on span "Comparables" at bounding box center [76, 309] width 89 height 11
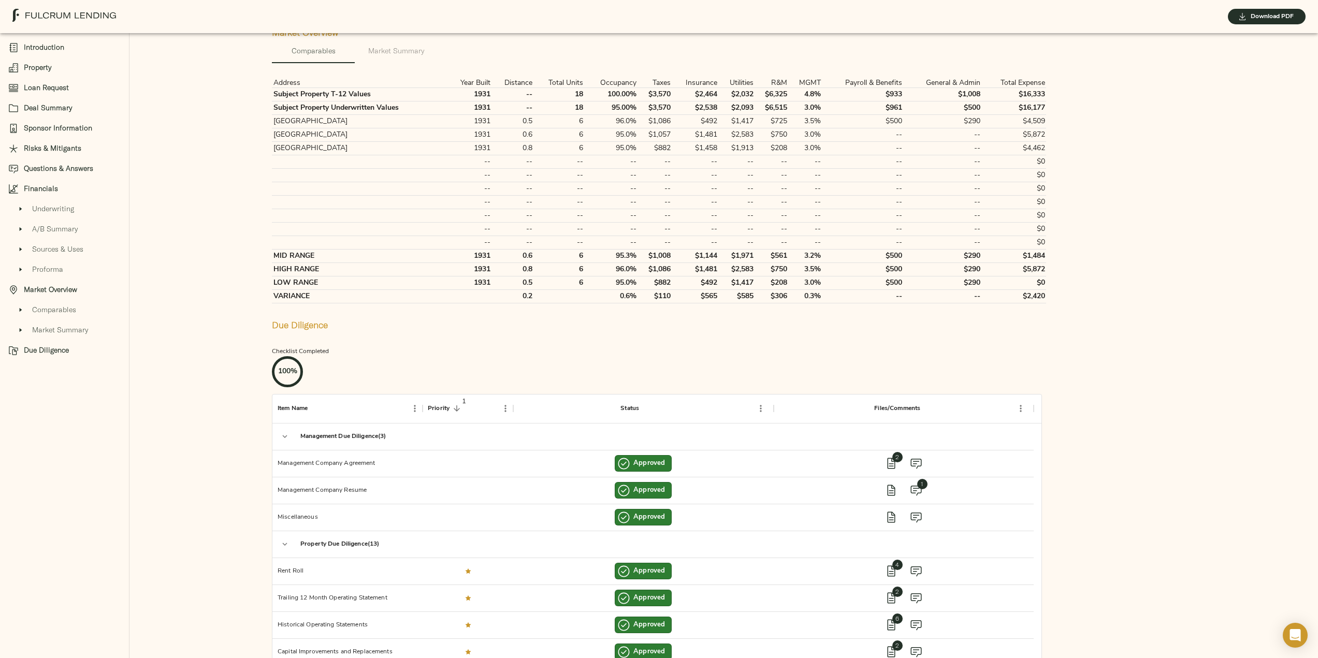
scroll to position [2873, 0]
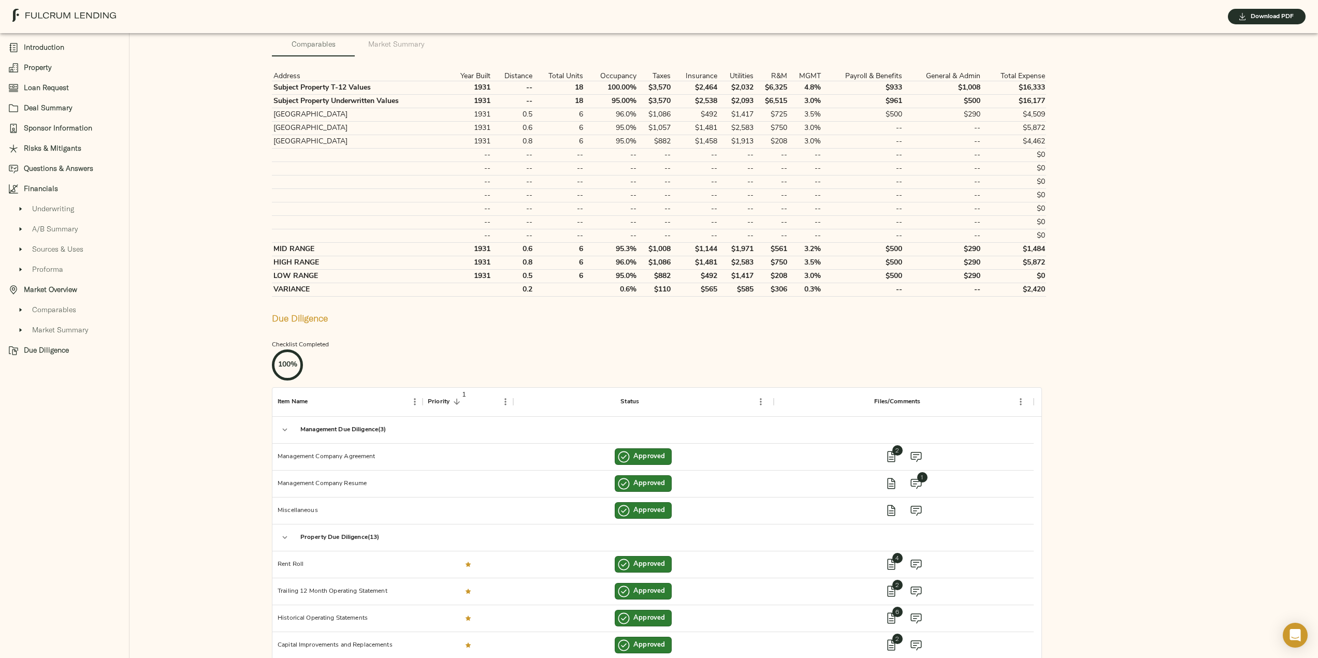
click at [402, 51] on span "Market Summary" at bounding box center [396, 44] width 70 height 13
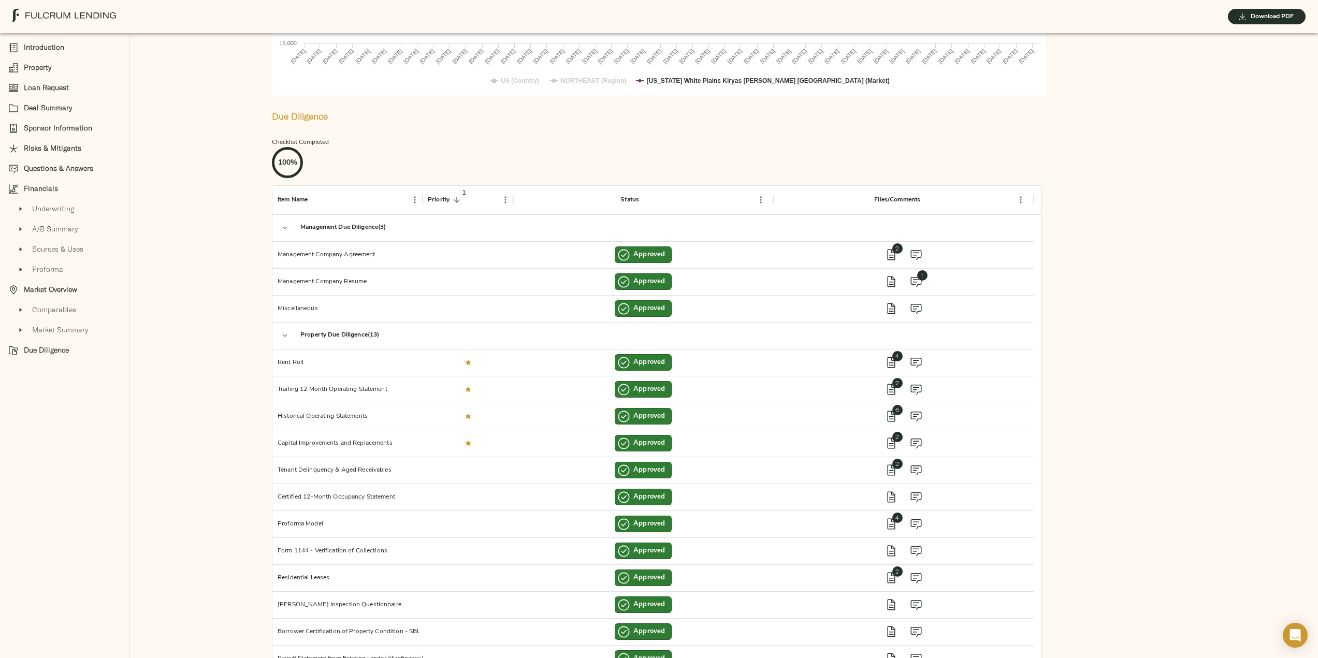
scroll to position [5565, 0]
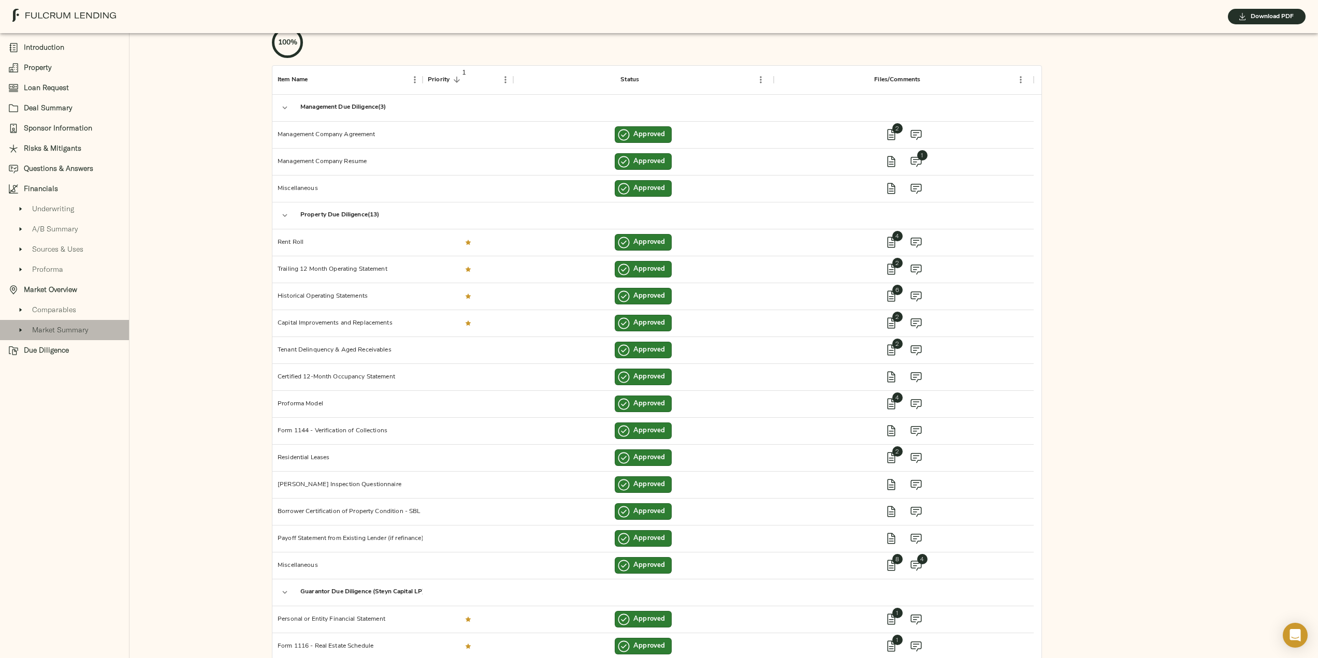
click at [57, 333] on span "Market Summary" at bounding box center [76, 330] width 89 height 11
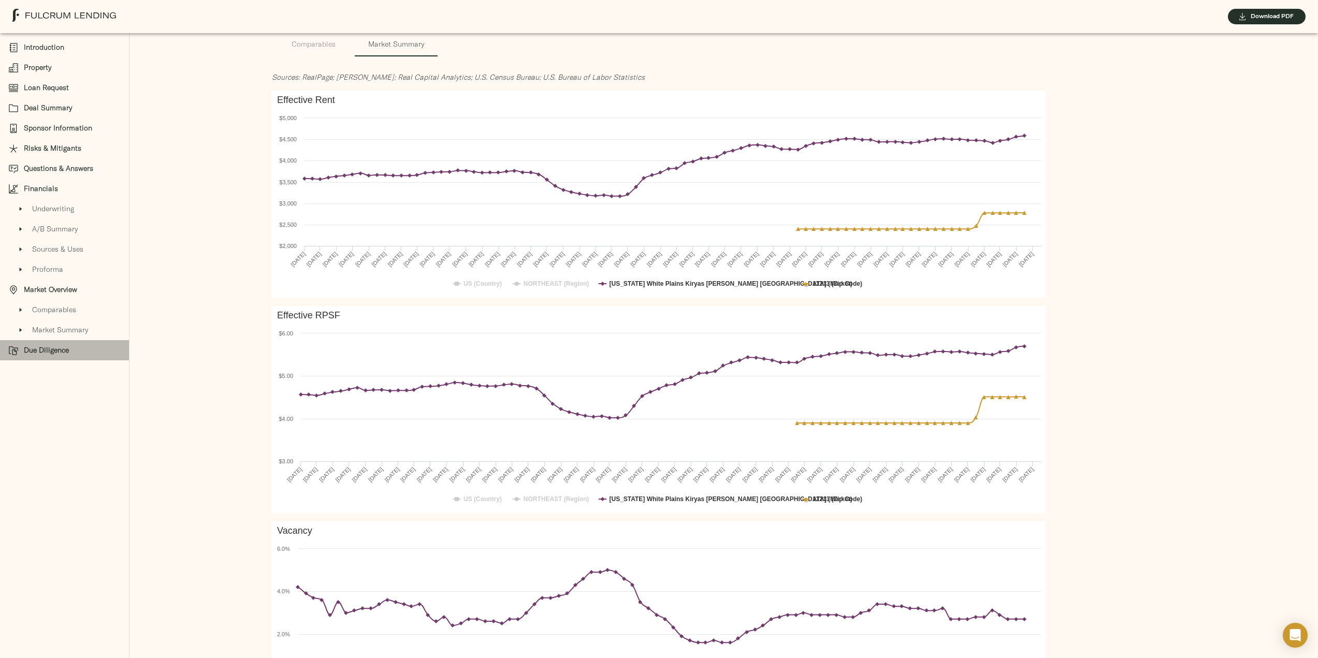
click at [54, 348] on span "Due Diligence" at bounding box center [72, 350] width 97 height 11
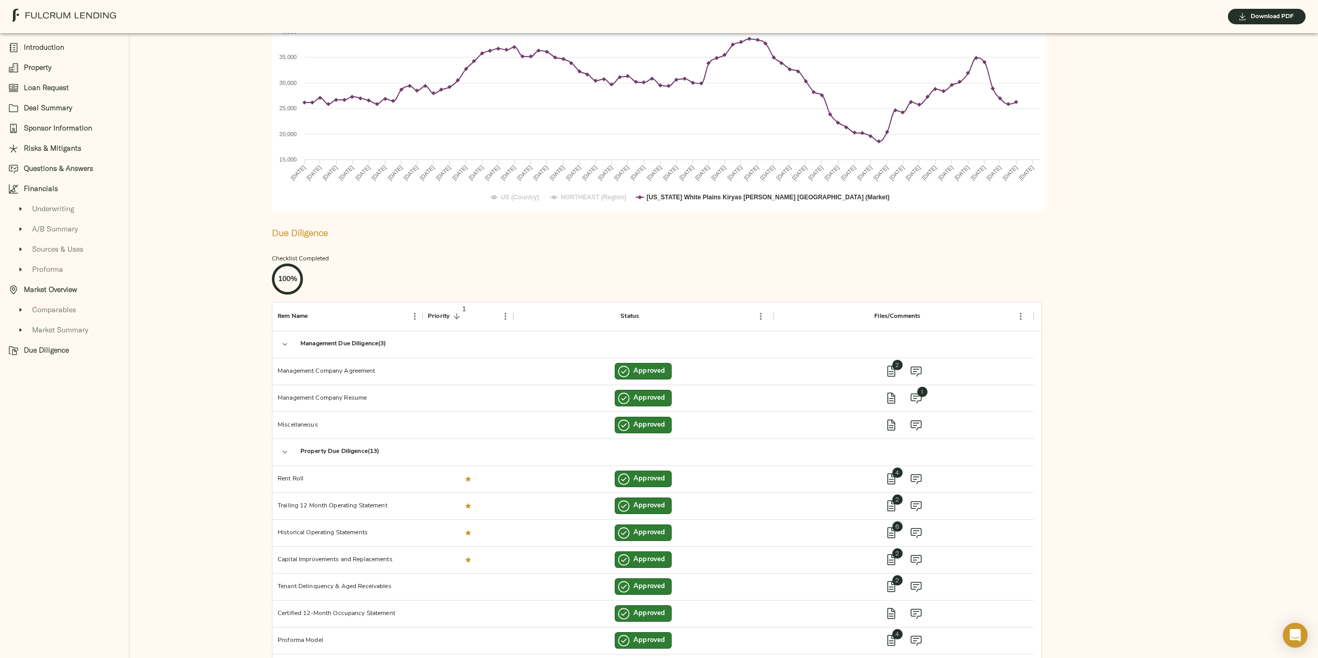
scroll to position [4966, 0]
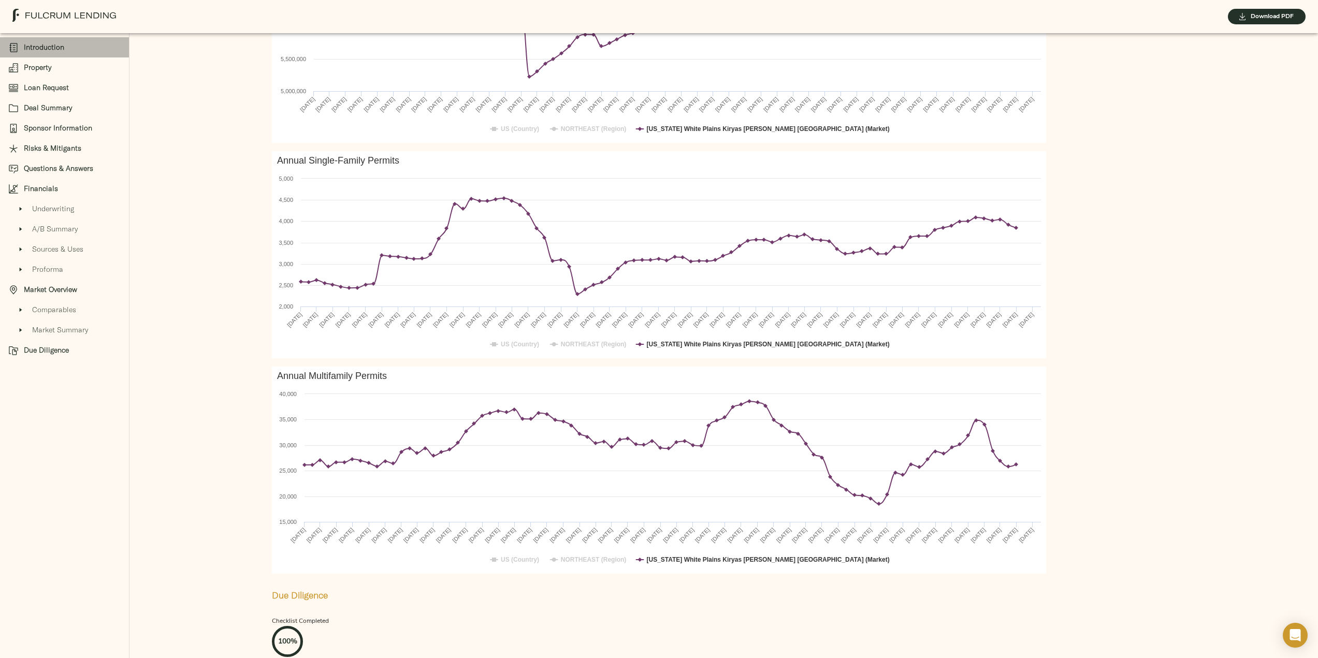
click at [50, 49] on span "Introduction" at bounding box center [72, 47] width 97 height 11
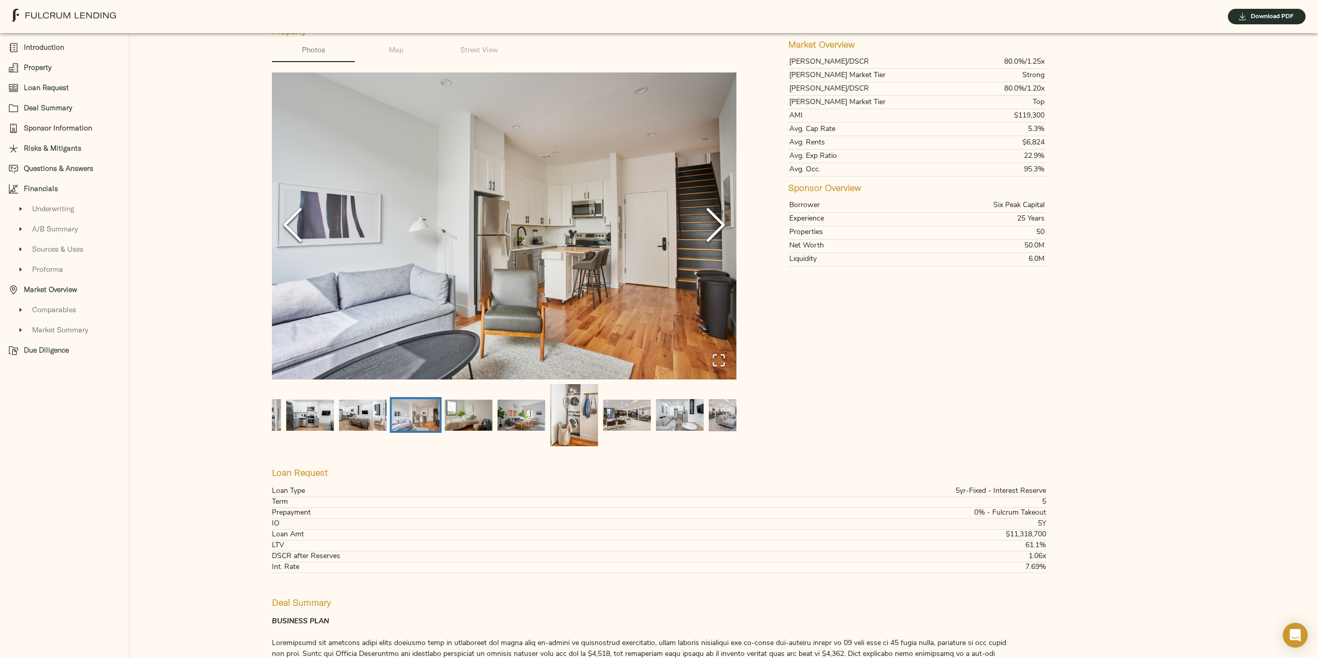
scroll to position [63, 0]
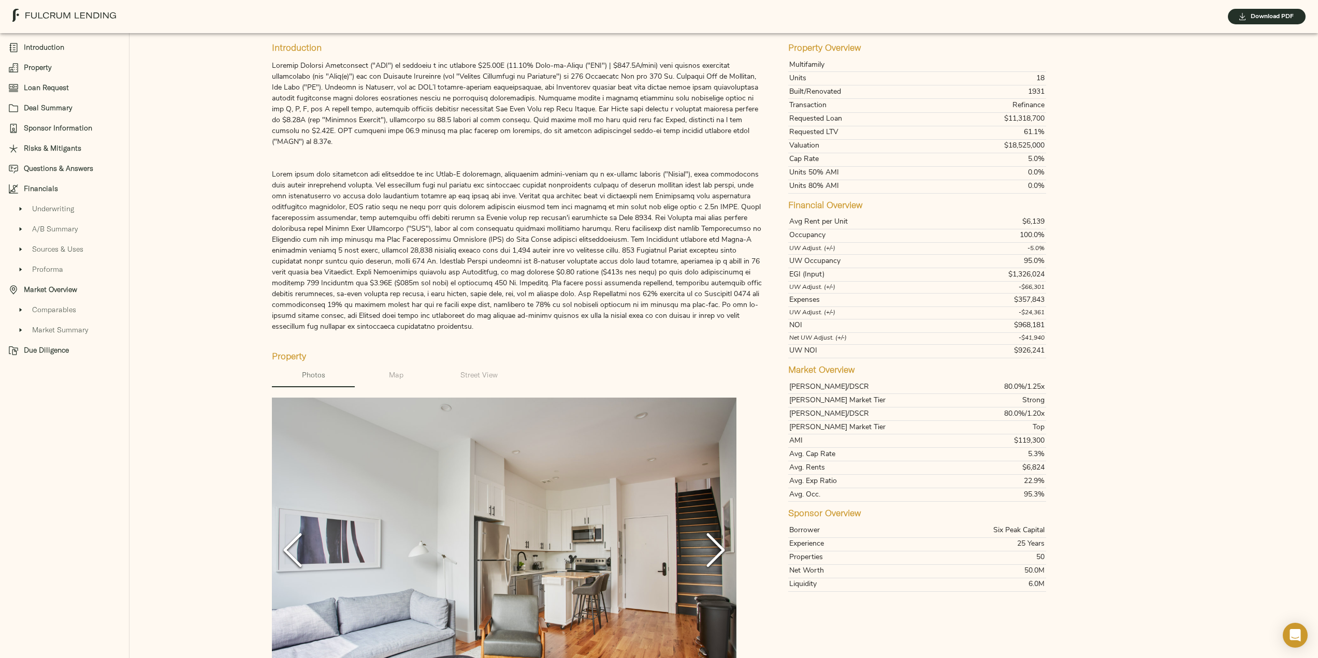
click at [32, 68] on span "Property" at bounding box center [72, 67] width 97 height 11
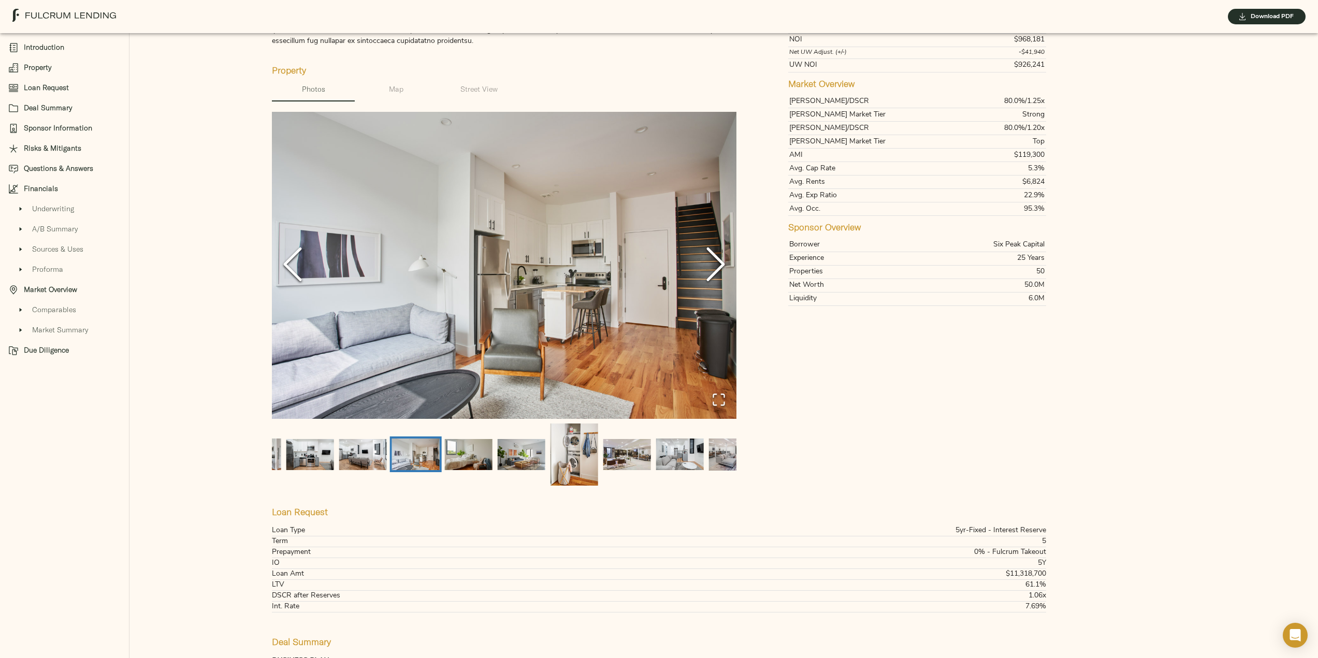
scroll to position [382, 0]
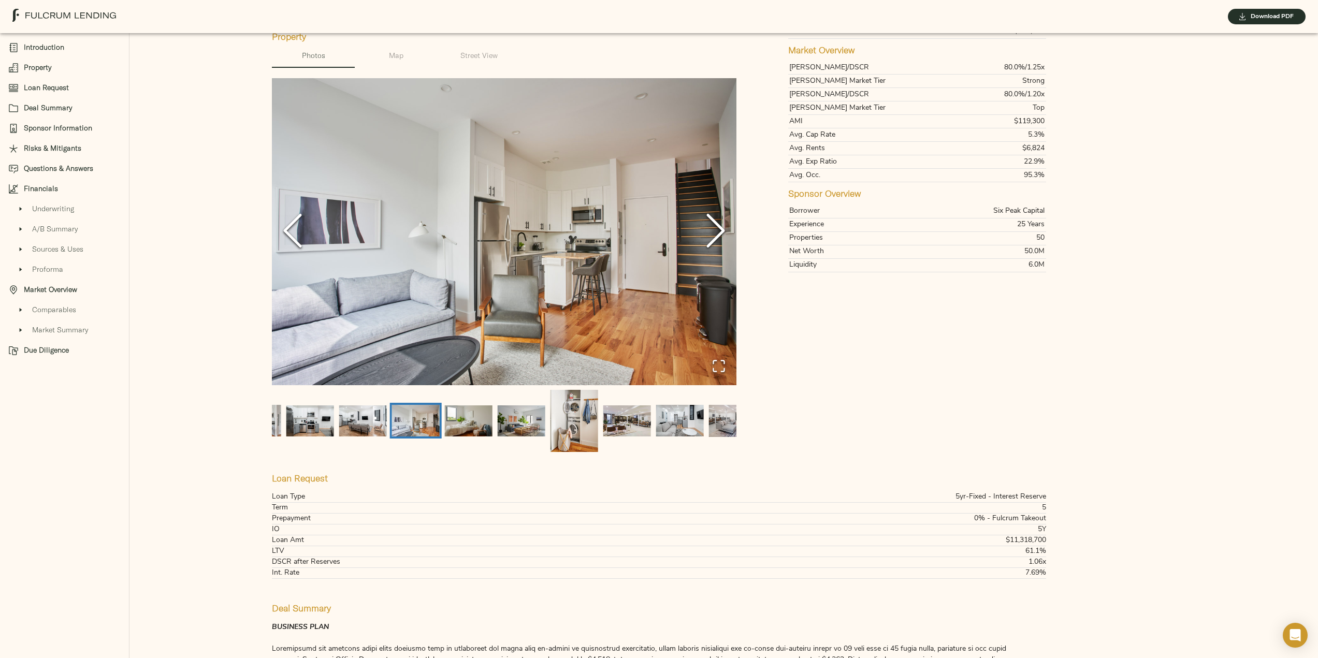
click at [52, 90] on span "Loan Request" at bounding box center [72, 87] width 97 height 11
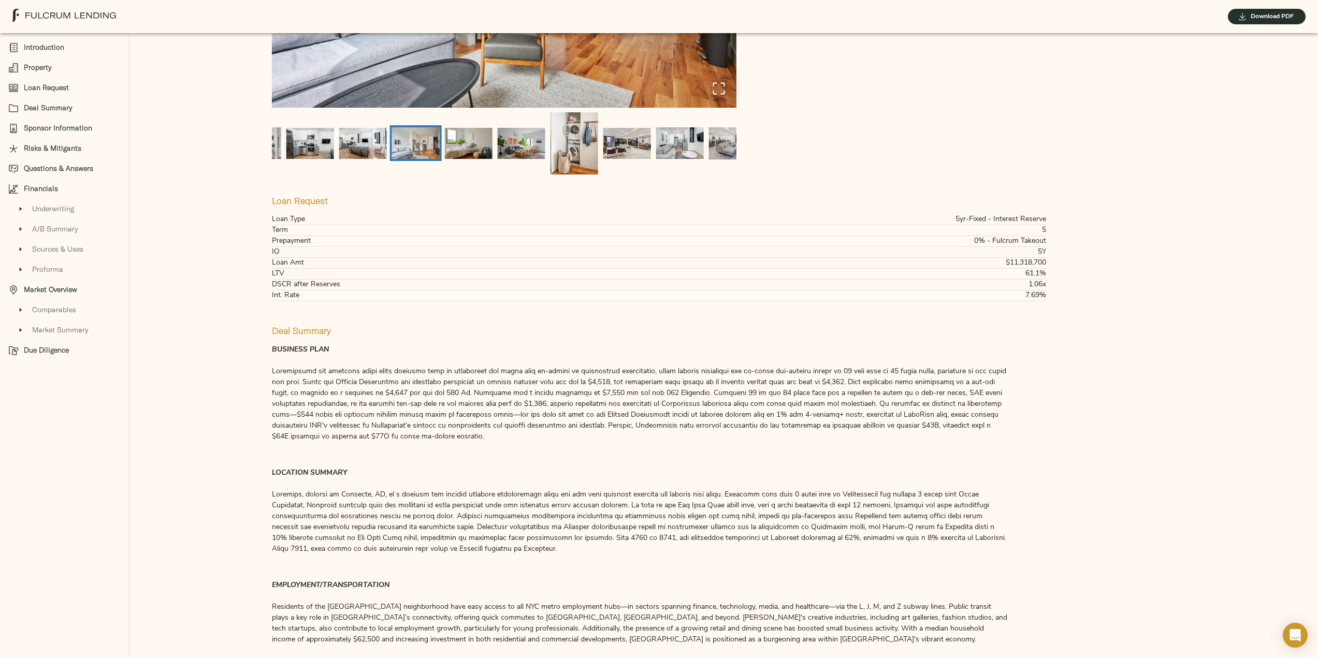
scroll to position [824, 0]
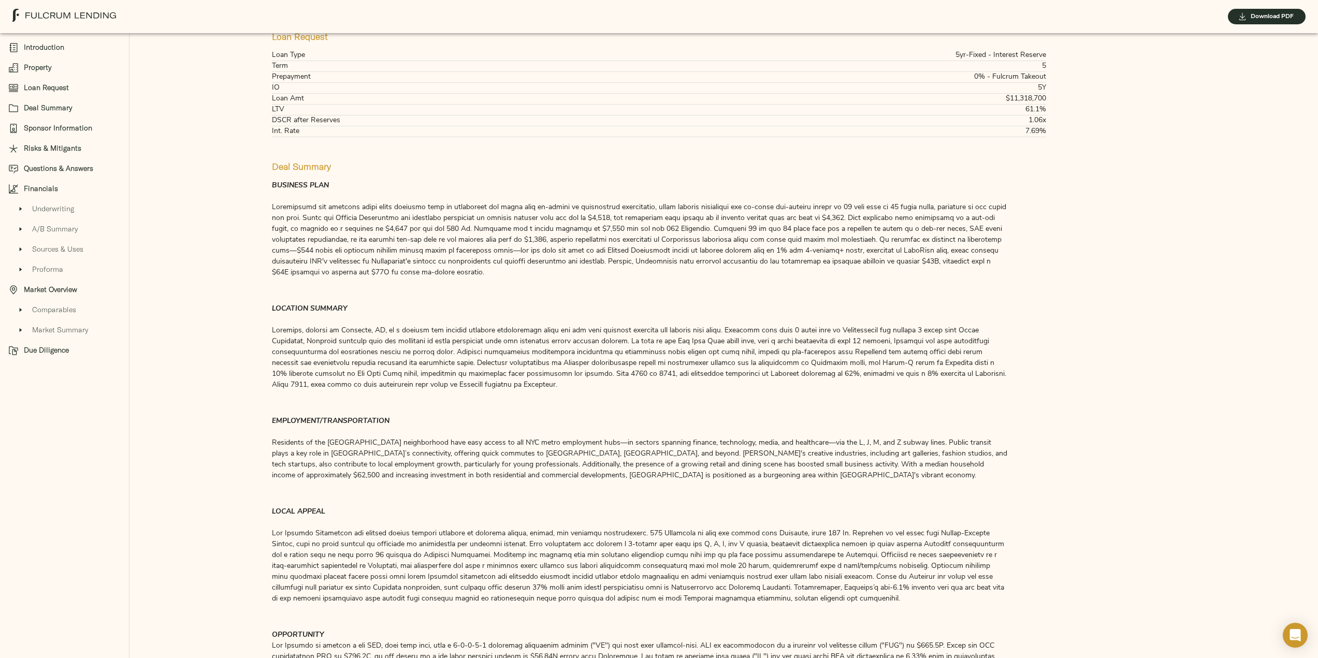
click at [51, 107] on span "Deal Summary" at bounding box center [72, 108] width 97 height 11
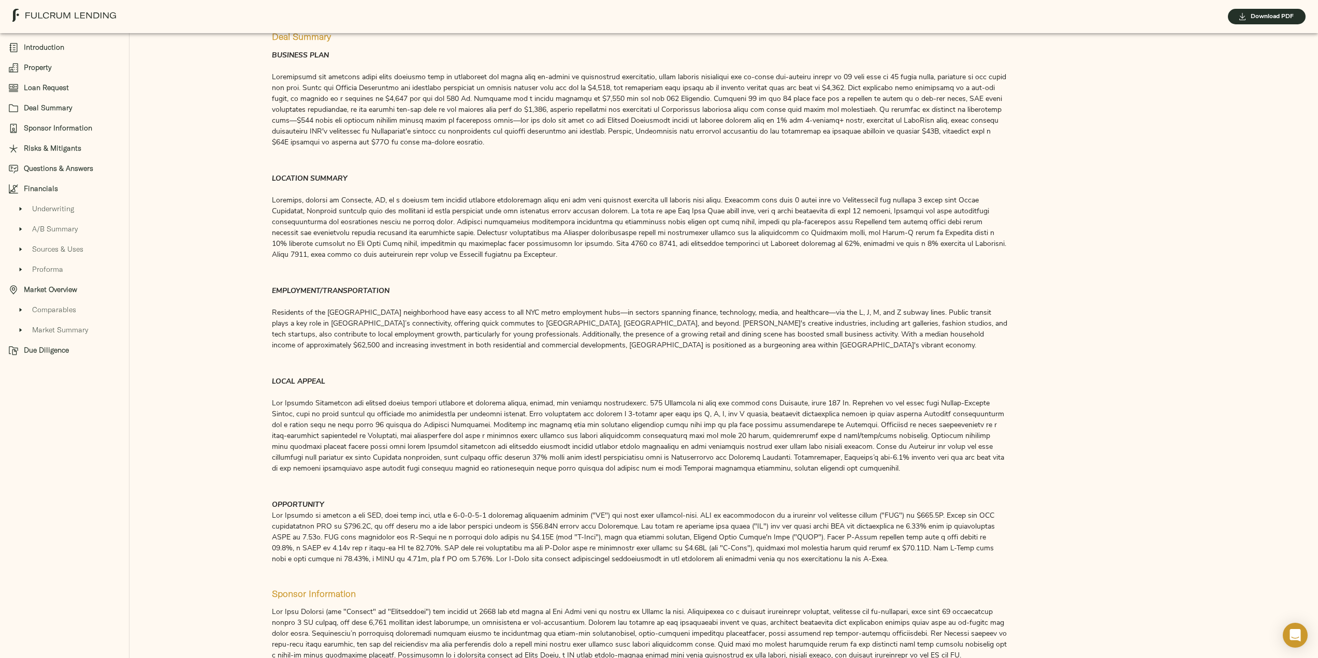
click at [62, 129] on span "Sponsor Information" at bounding box center [72, 128] width 97 height 11
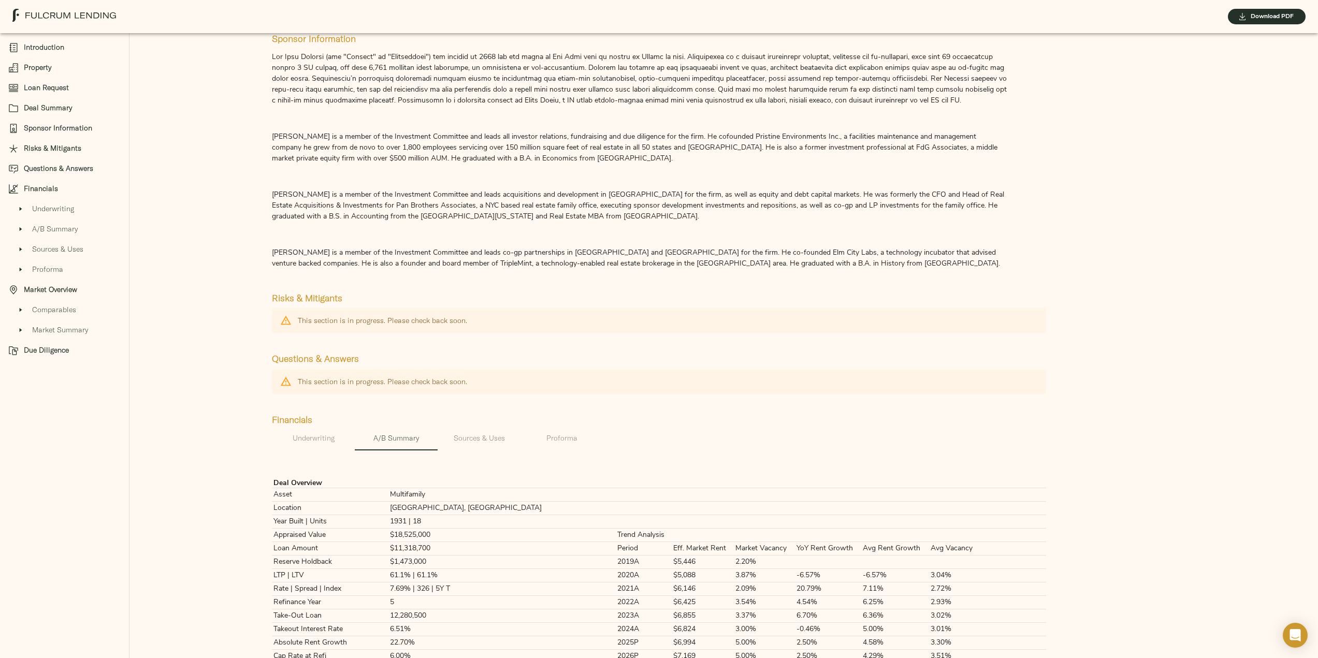
scroll to position [1522, 0]
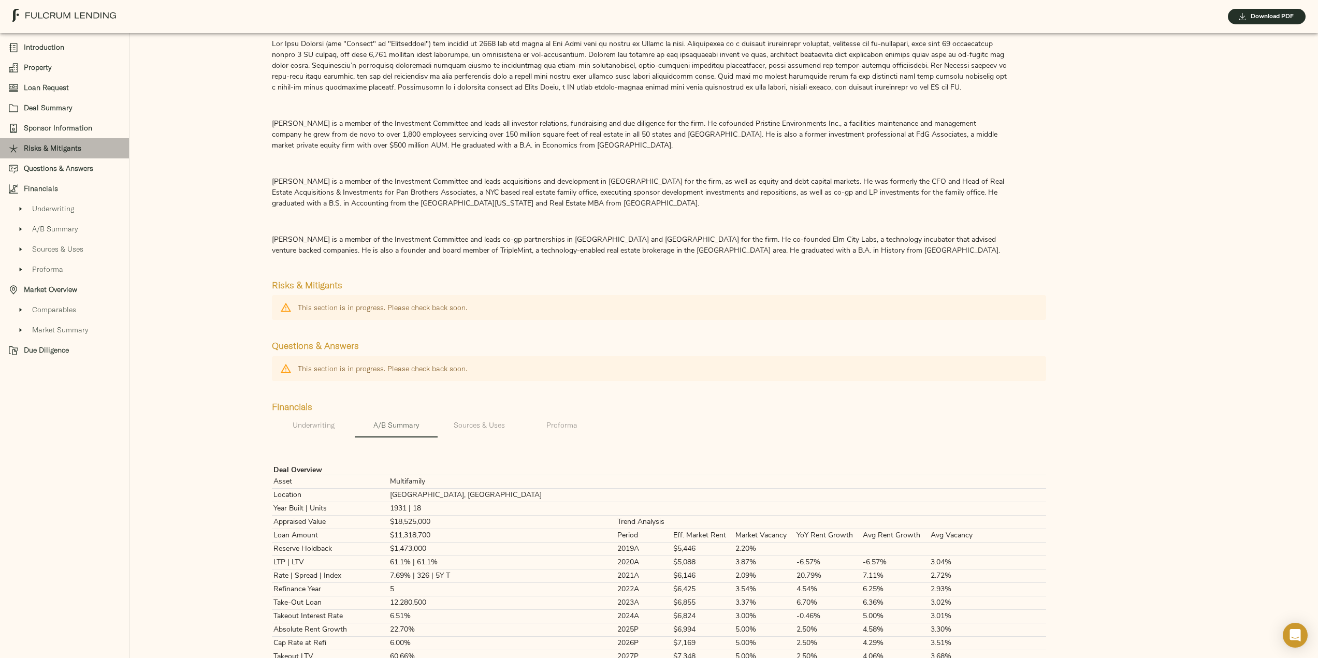
click at [59, 141] on div "Risks & Mitigants" at bounding box center [64, 148] width 129 height 20
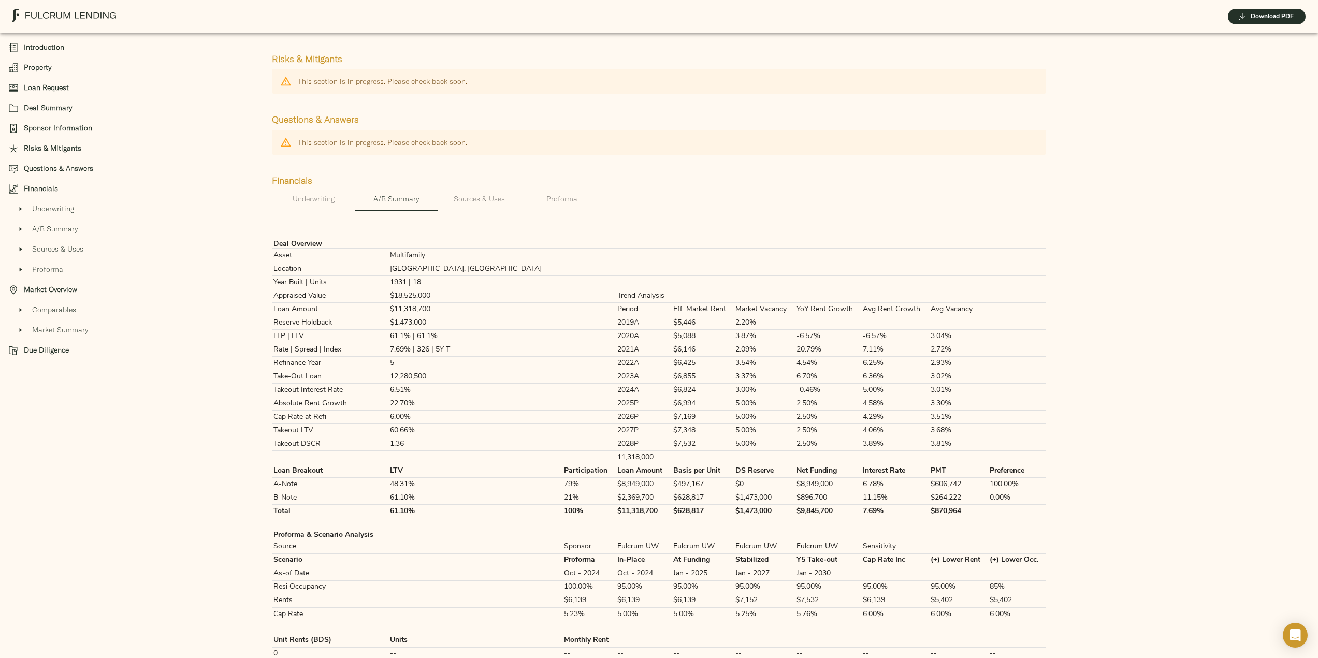
scroll to position [1781, 0]
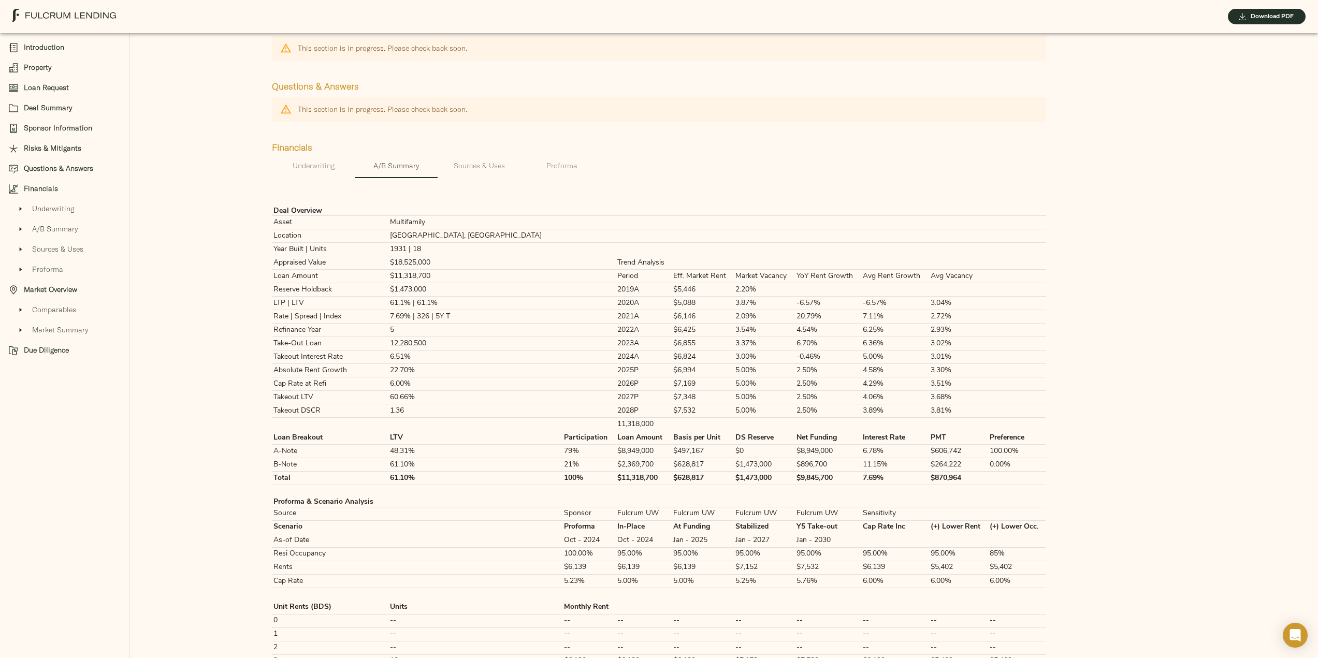
click at [54, 169] on span "Questions & Answers" at bounding box center [72, 168] width 97 height 11
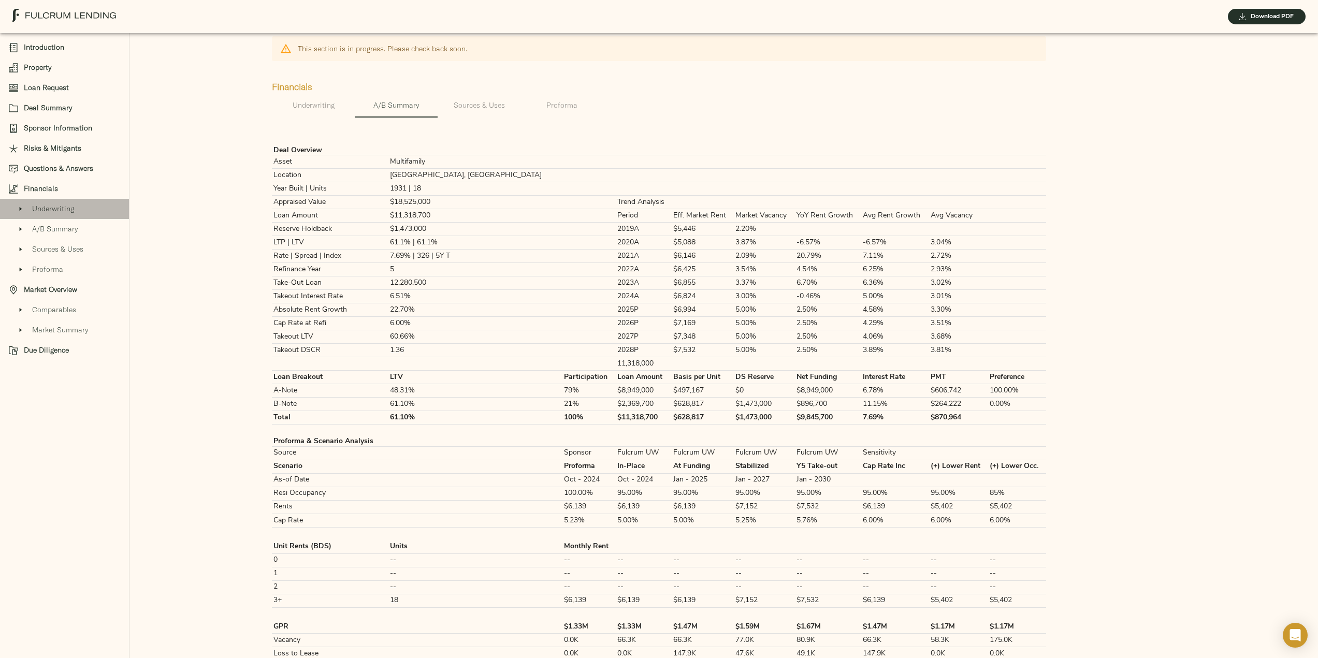
click at [51, 203] on span "Underwriting" at bounding box center [76, 208] width 89 height 11
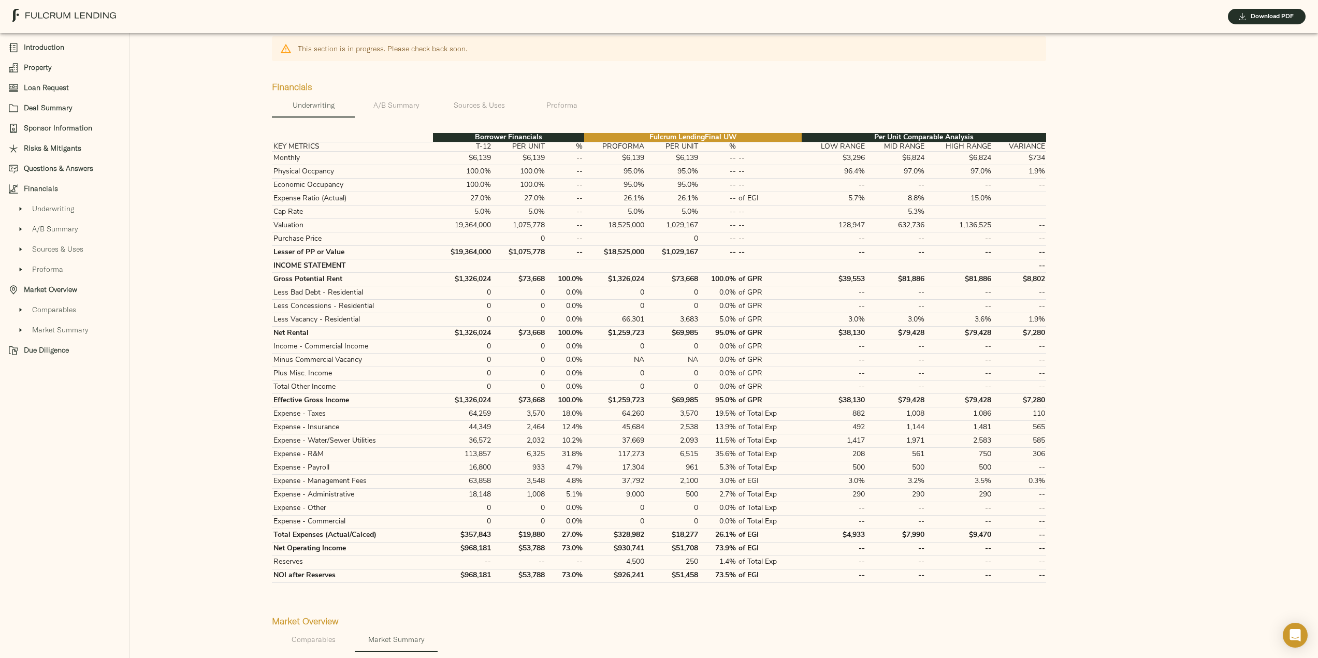
scroll to position [1903, 0]
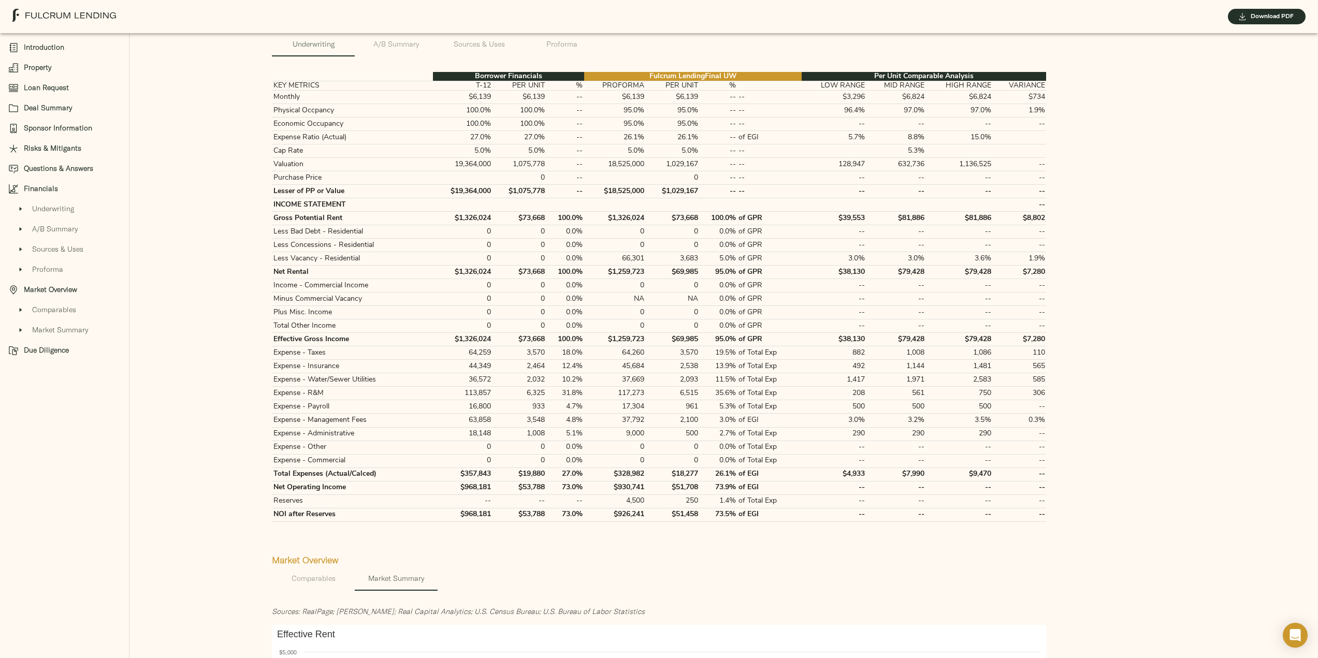
click at [54, 229] on span "A/B Summary" at bounding box center [76, 229] width 89 height 11
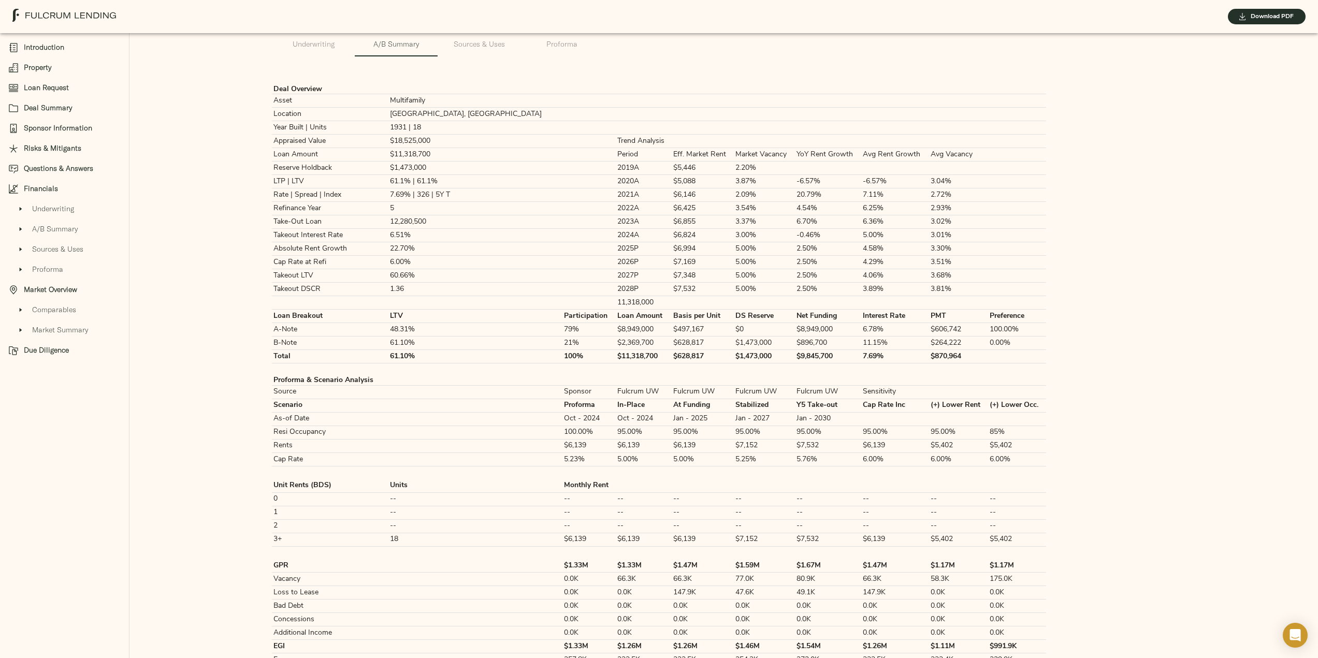
click at [59, 250] on span "Sources & Uses" at bounding box center [76, 249] width 89 height 11
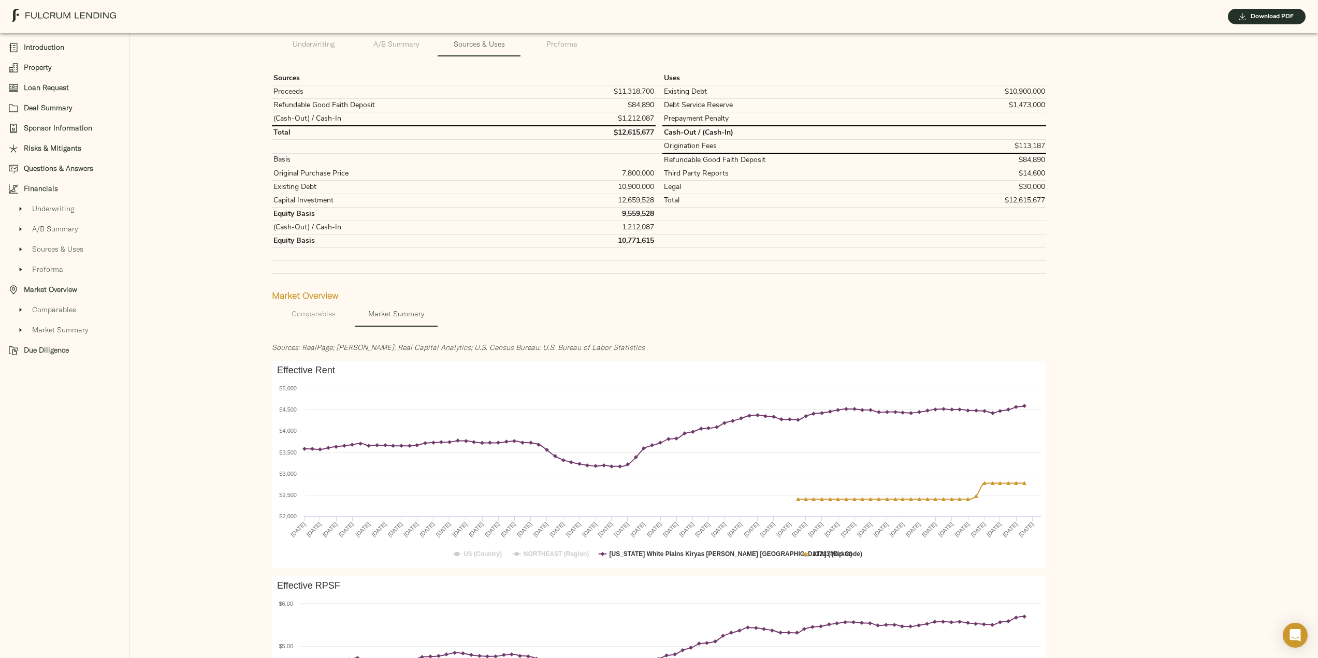
click at [51, 269] on span "Proforma" at bounding box center [76, 269] width 89 height 11
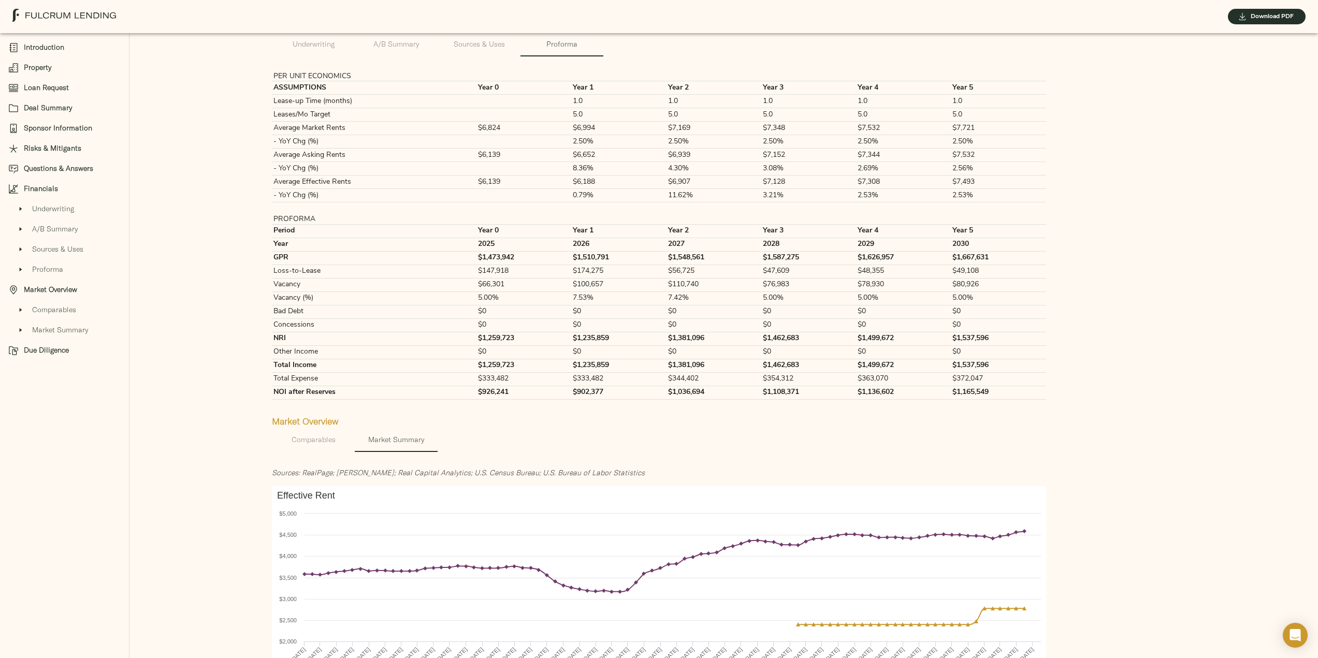
click at [53, 312] on span "Comparables" at bounding box center [76, 309] width 89 height 11
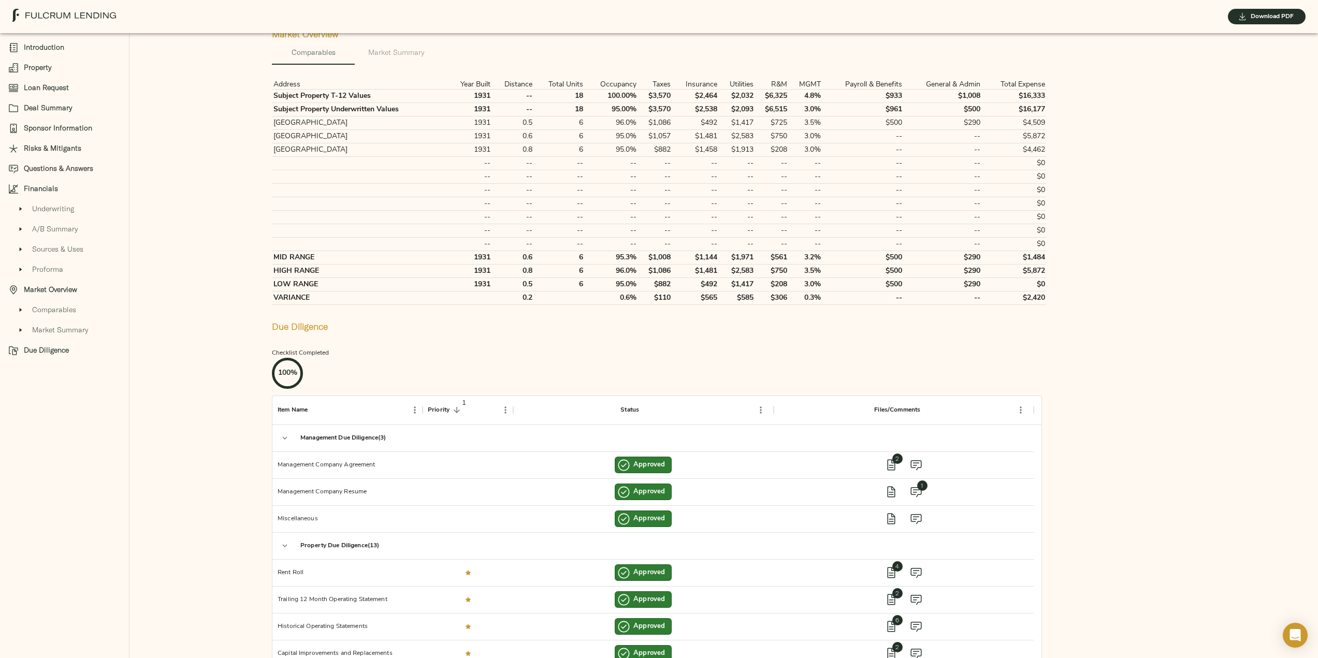
scroll to position [2298, 0]
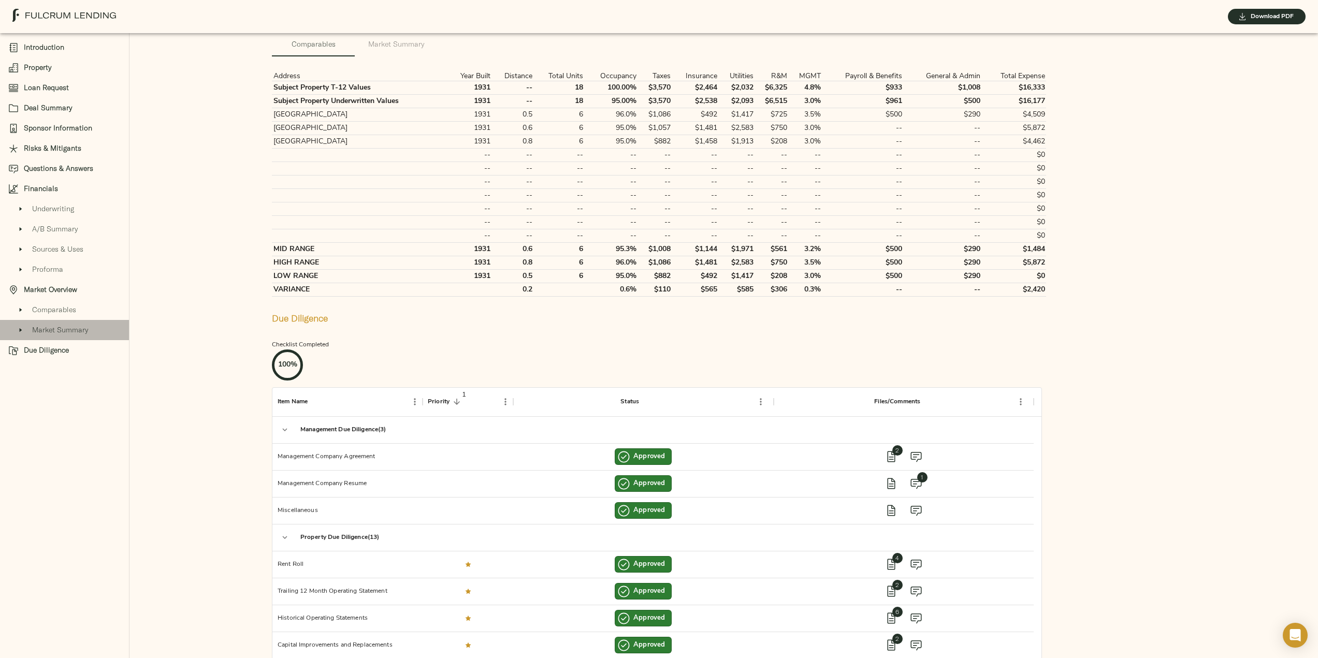
click at [56, 332] on span "Market Summary" at bounding box center [76, 330] width 89 height 11
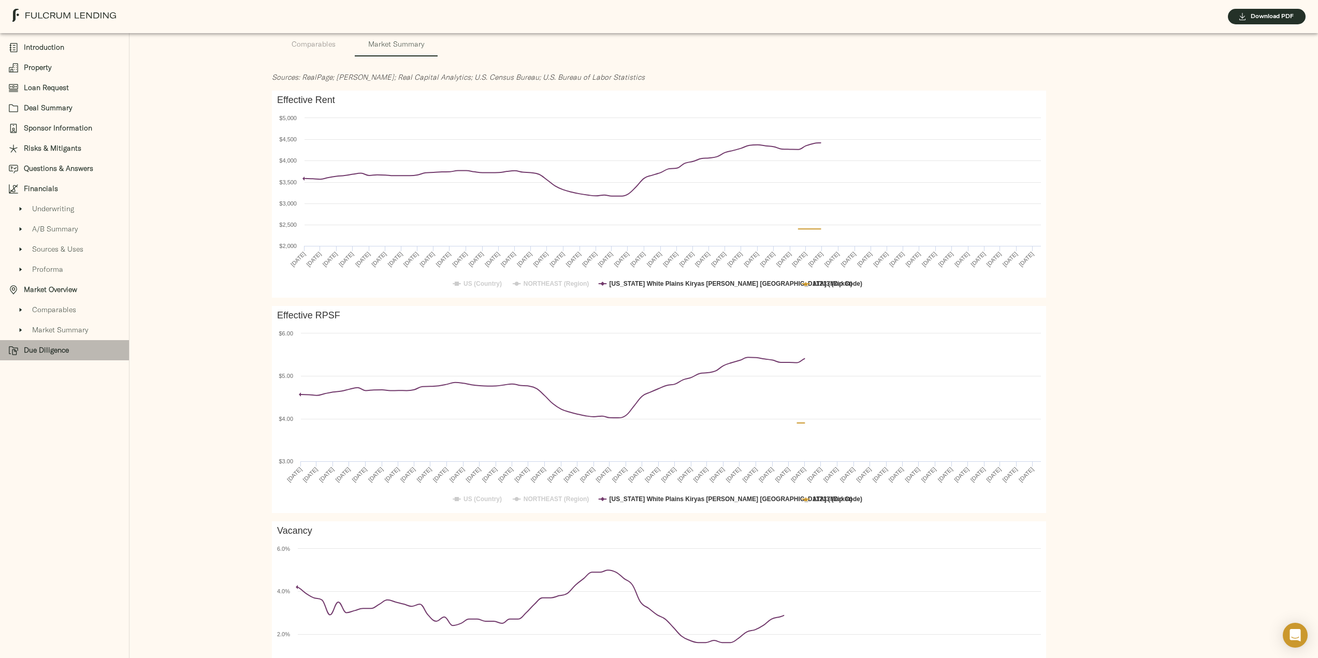
click at [50, 352] on span "Due Diligence" at bounding box center [72, 350] width 97 height 11
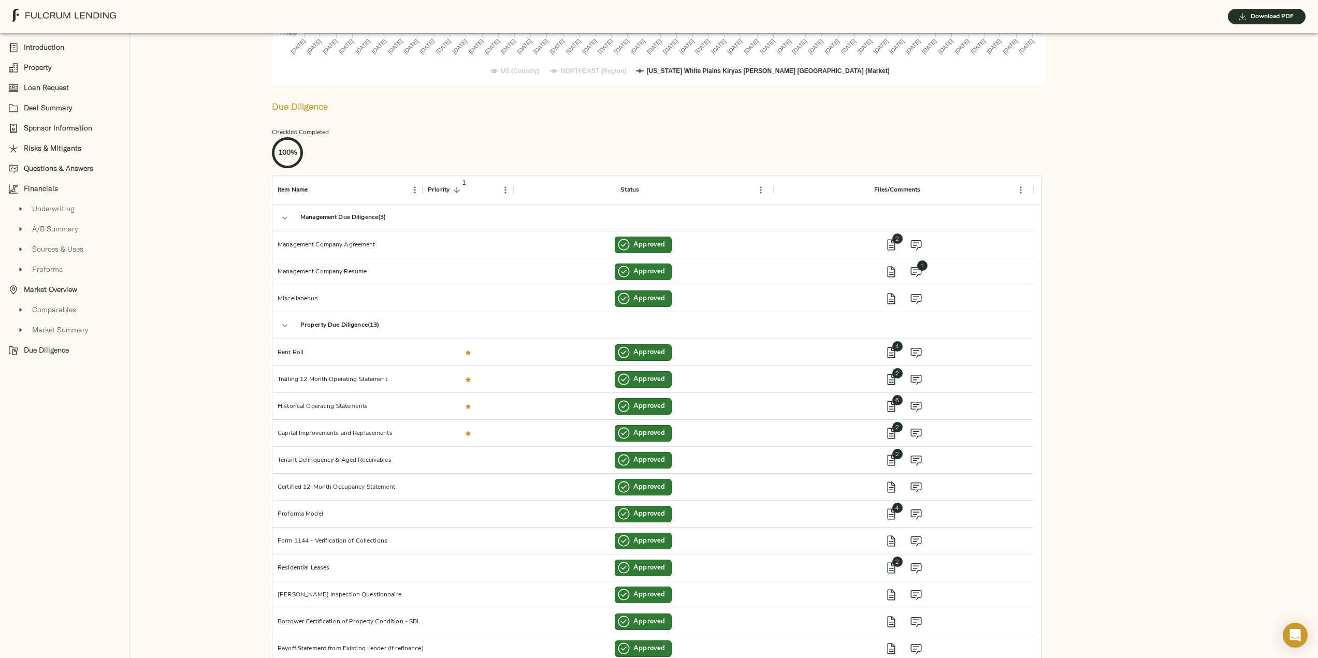
scroll to position [4961, 0]
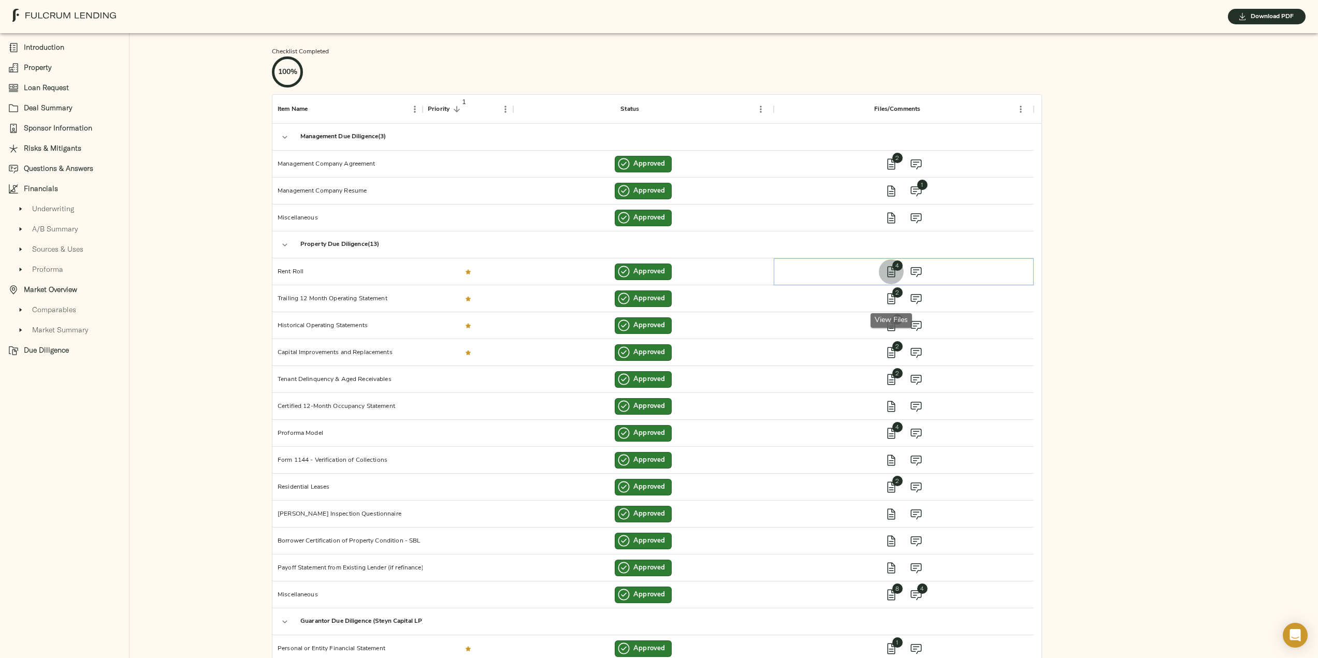
click at [893, 278] on icon "view files" at bounding box center [891, 272] width 12 height 12
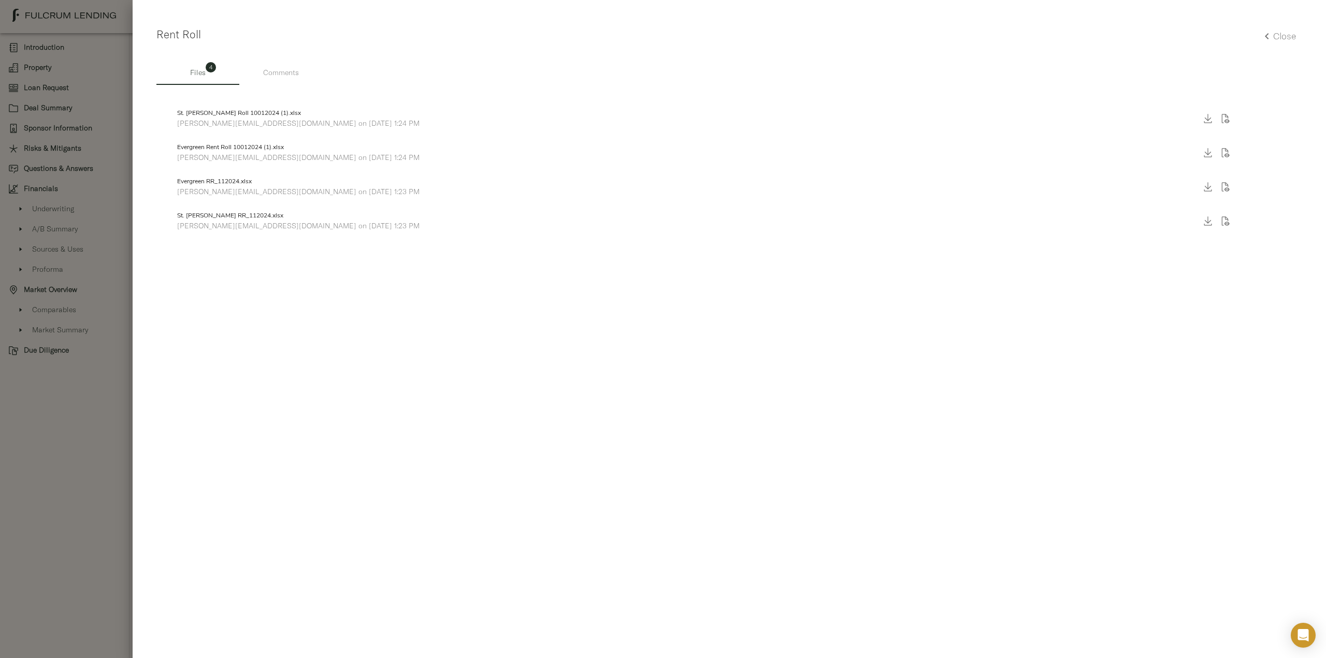
click at [254, 124] on p "[PERSON_NAME][EMAIL_ADDRESS][DOMAIN_NAME] on [DATE] 1:24 PM" at bounding box center [682, 123] width 1011 height 10
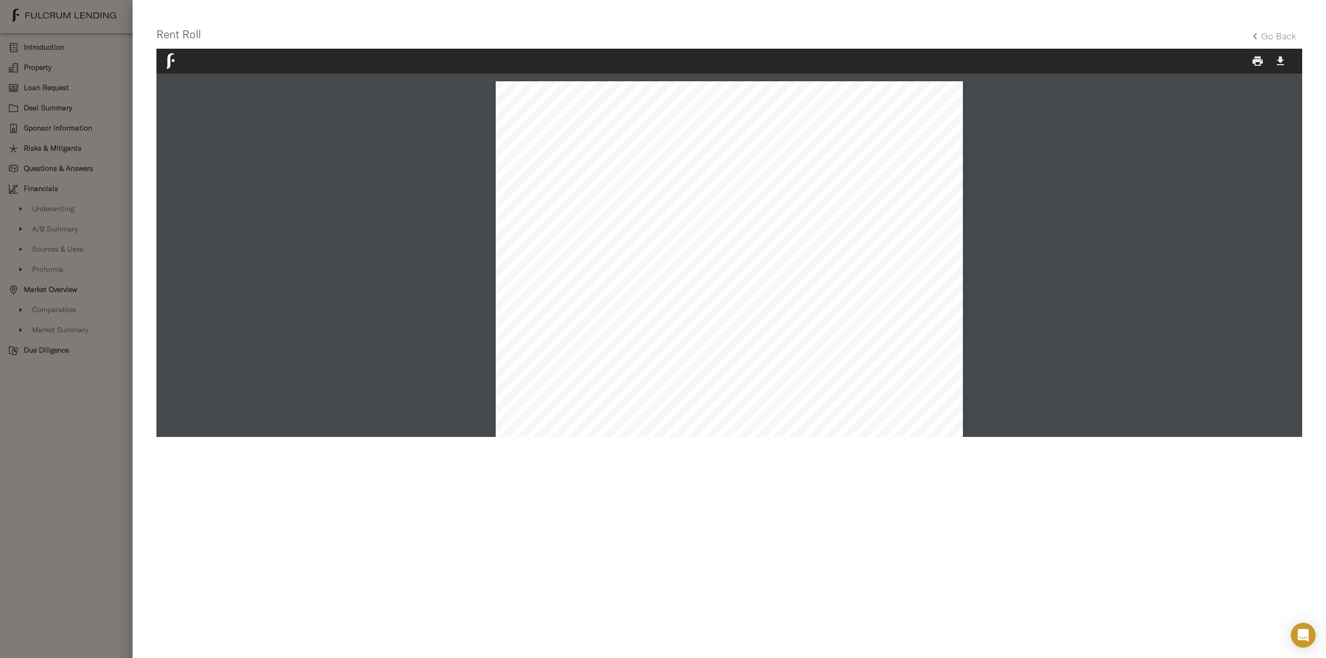
click at [68, 451] on div at bounding box center [663, 329] width 1326 height 658
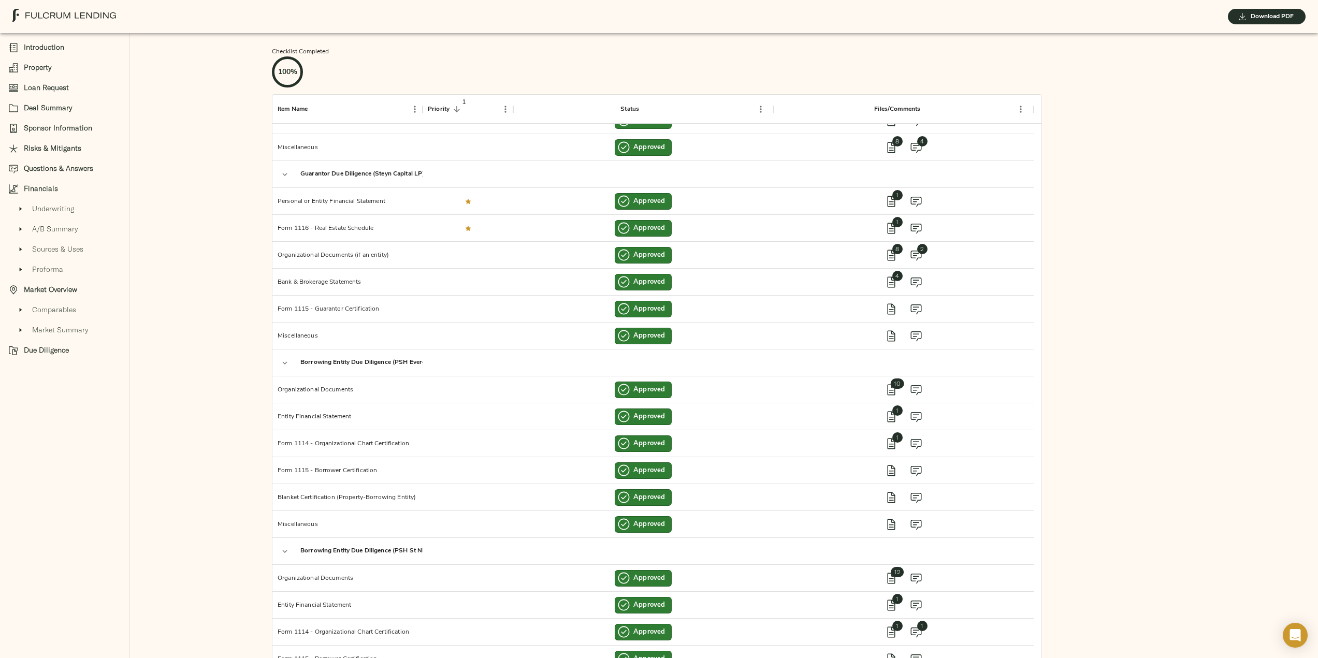
scroll to position [449, 0]
click at [65, 14] on img at bounding box center [64, 15] width 104 height 13
